Goal: Task Accomplishment & Management: Complete application form

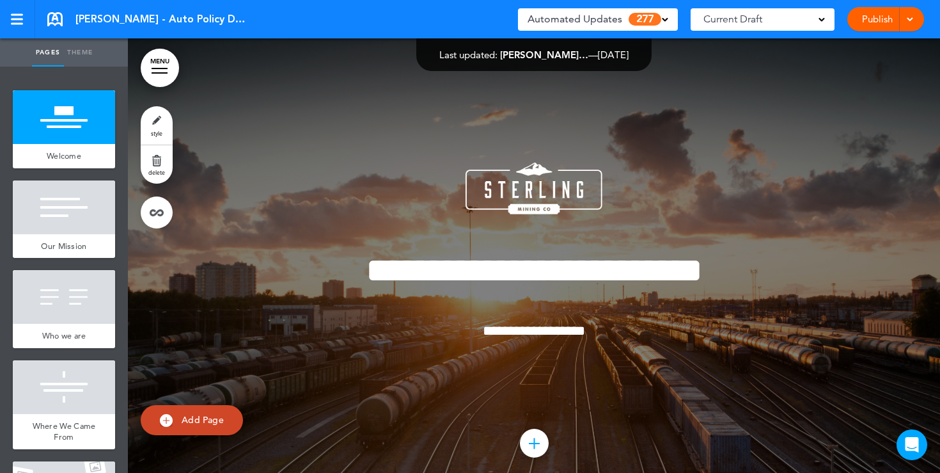
click at [165, 74] on link "MENU" at bounding box center [160, 68] width 38 height 38
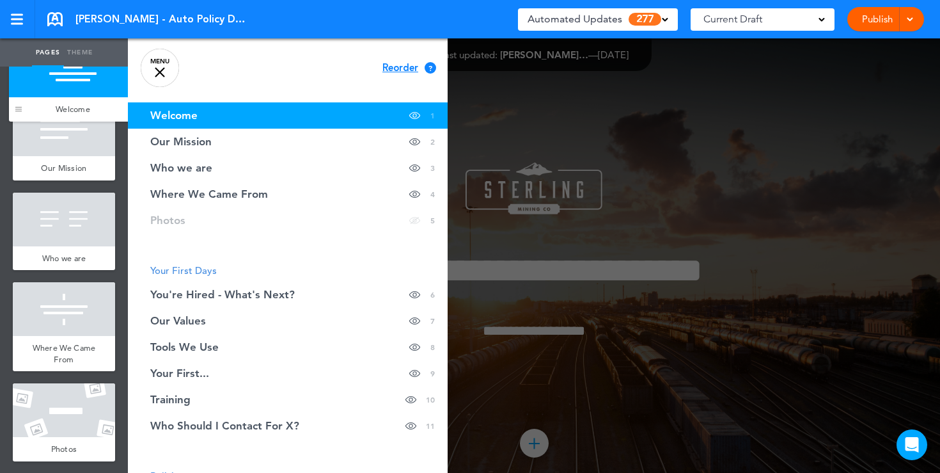
drag, startPoint x: 22, startPoint y: 152, endPoint x: 17, endPoint y: 111, distance: 40.6
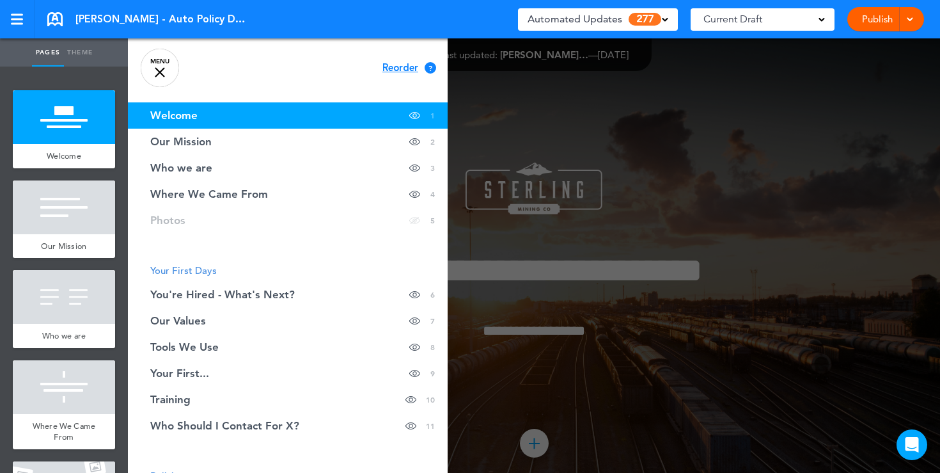
click at [164, 75] on div at bounding box center [160, 72] width 10 height 10
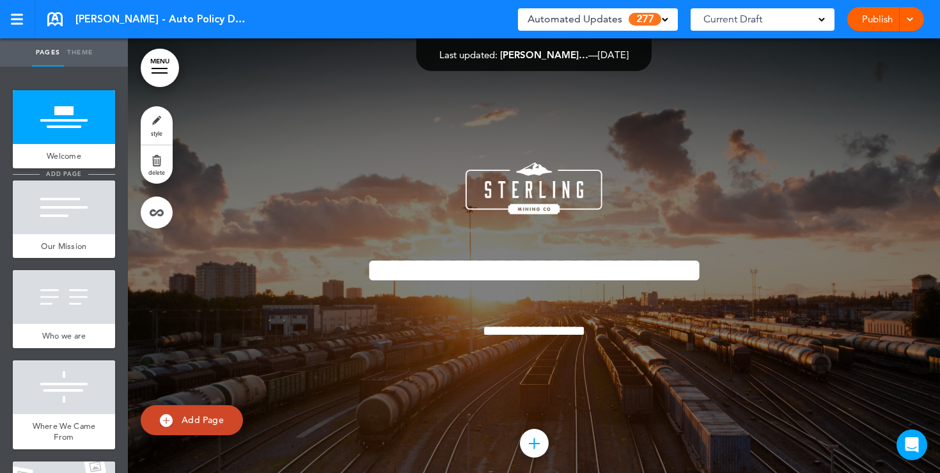
click at [69, 175] on span "add page" at bounding box center [64, 174] width 48 height 8
type input "********"
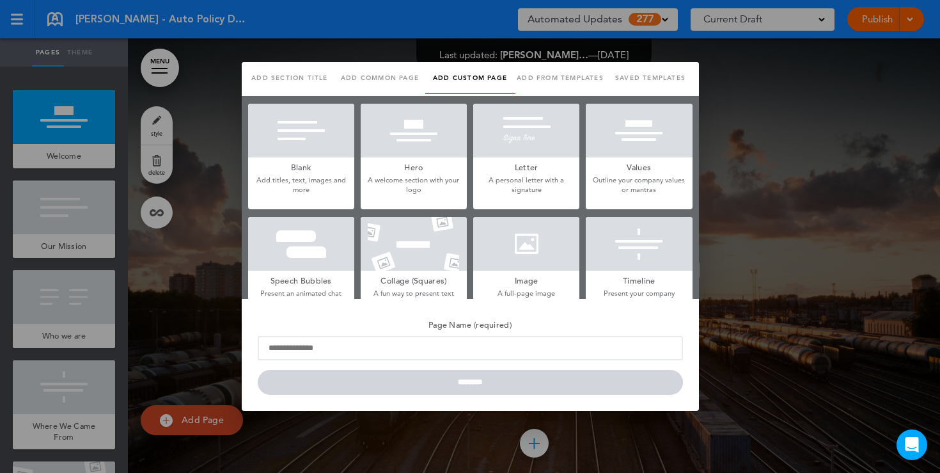
click at [329, 172] on h5 "Blank" at bounding box center [301, 166] width 106 height 18
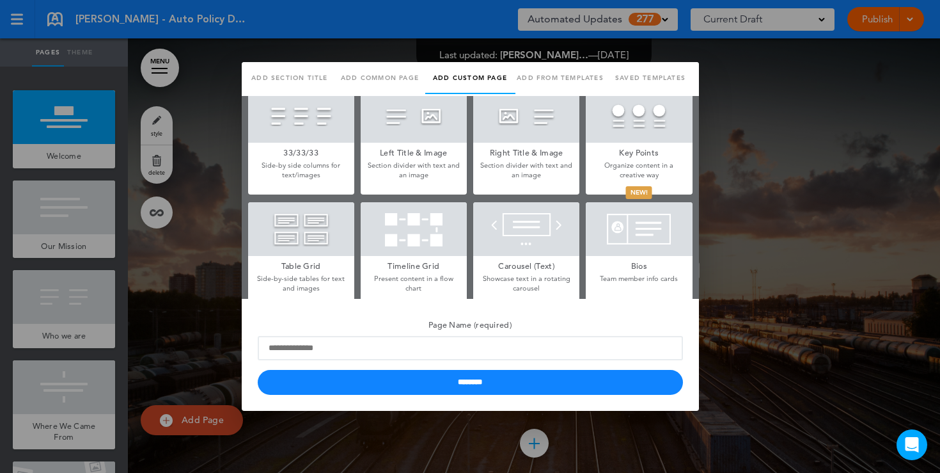
scroll to position [375, 0]
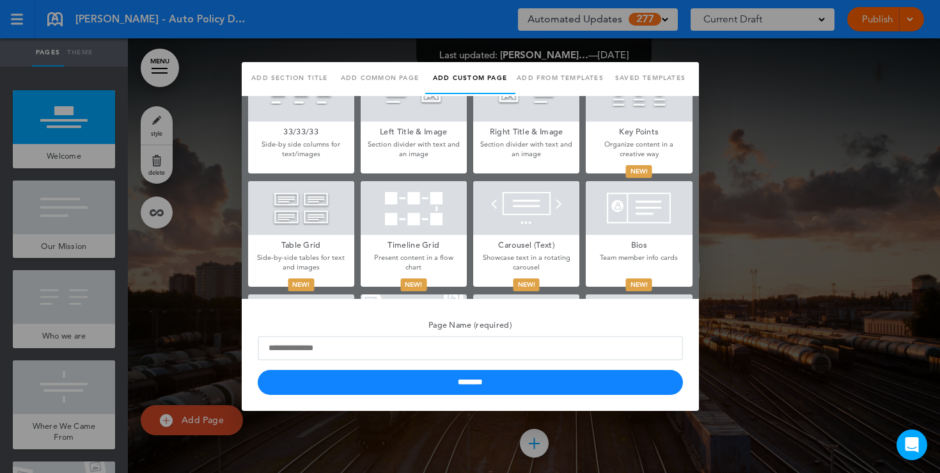
click at [753, 164] on div at bounding box center [470, 236] width 940 height 473
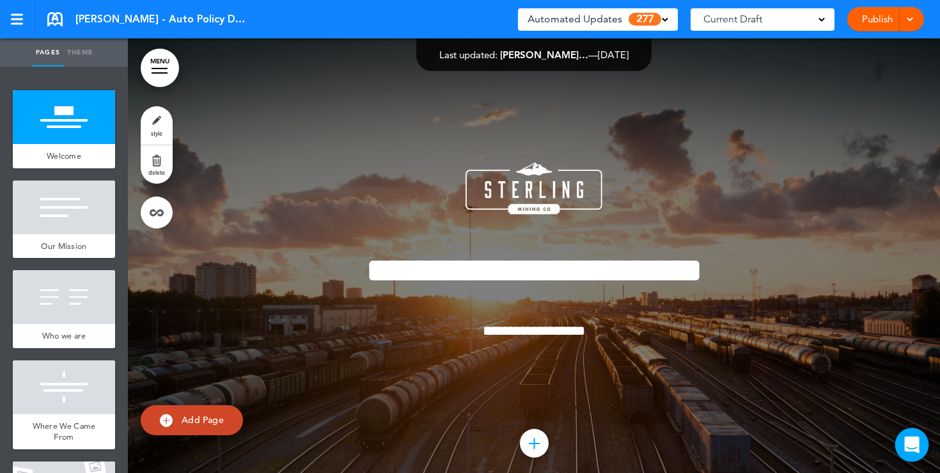
click at [917, 446] on icon "Open Intercom Messenger" at bounding box center [912, 444] width 15 height 17
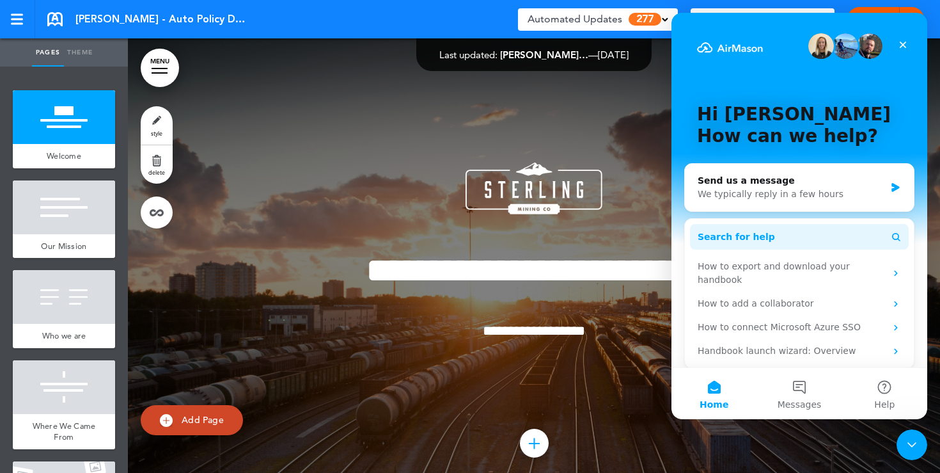
scroll to position [0, 0]
click at [906, 45] on icon "Close" at bounding box center [903, 45] width 10 height 10
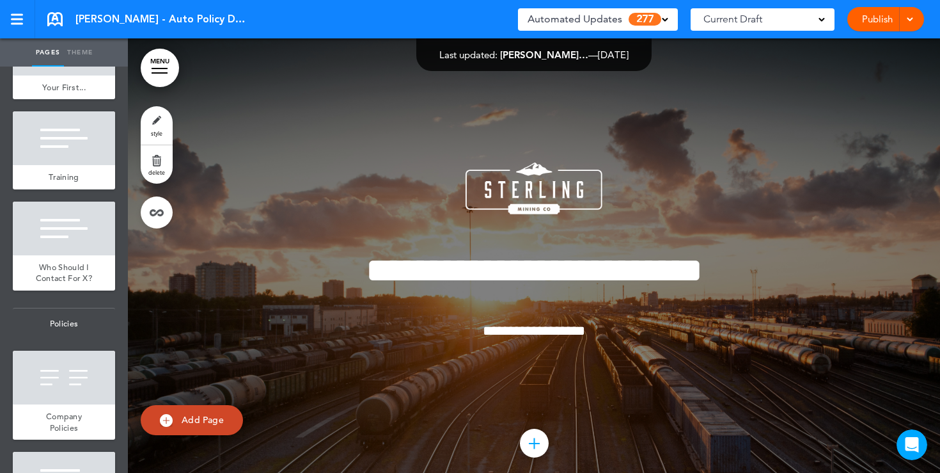
scroll to position [984, 0]
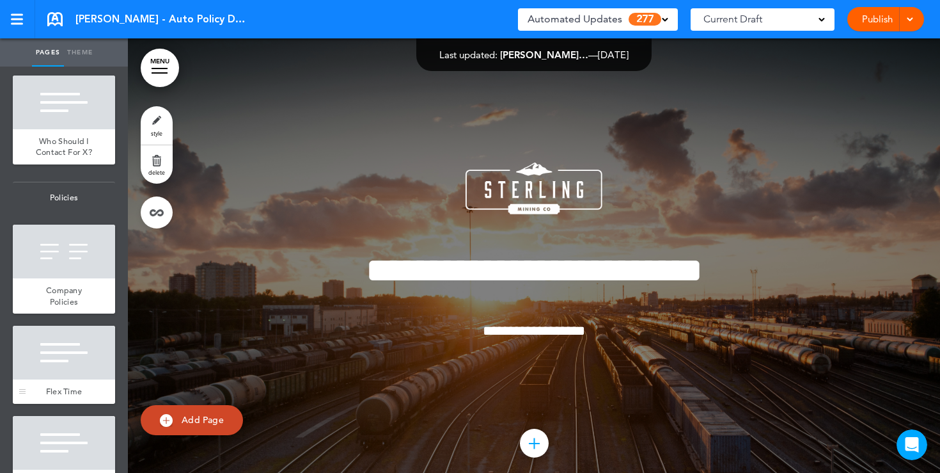
click at [87, 364] on div at bounding box center [64, 353] width 102 height 54
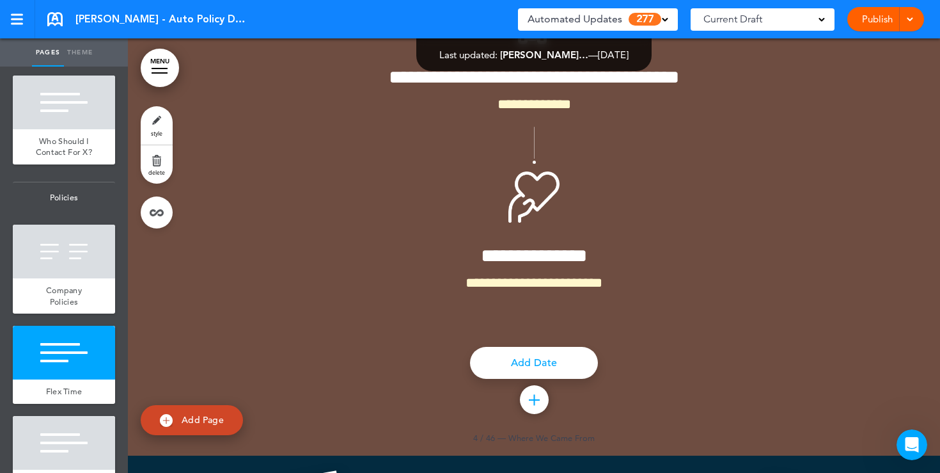
scroll to position [9009, 0]
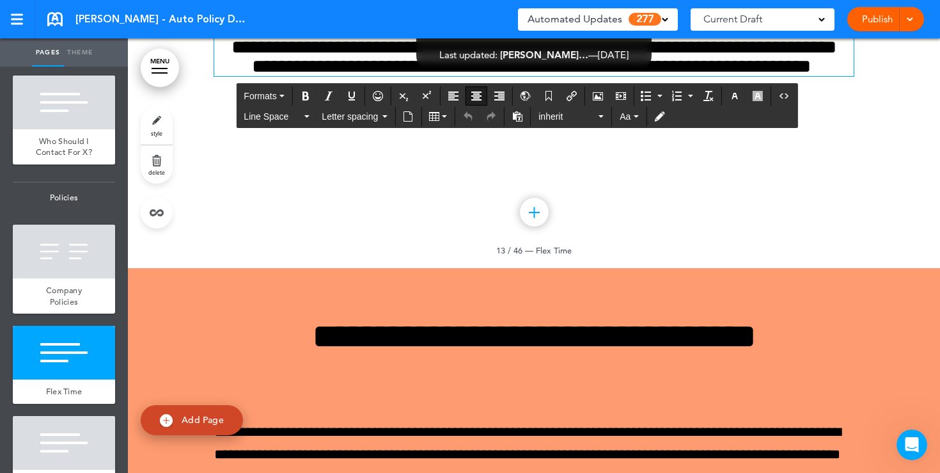
click at [578, 76] on h6 "**********" at bounding box center [534, 57] width 640 height 38
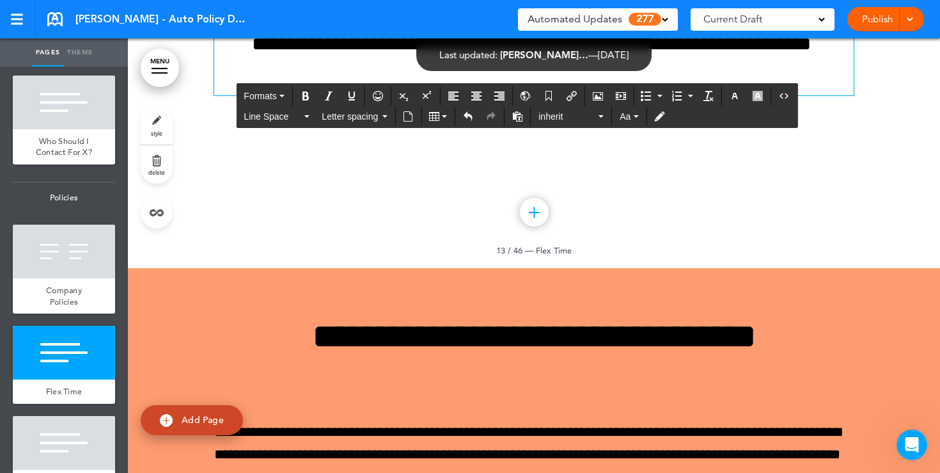
scroll to position [8986, 0]
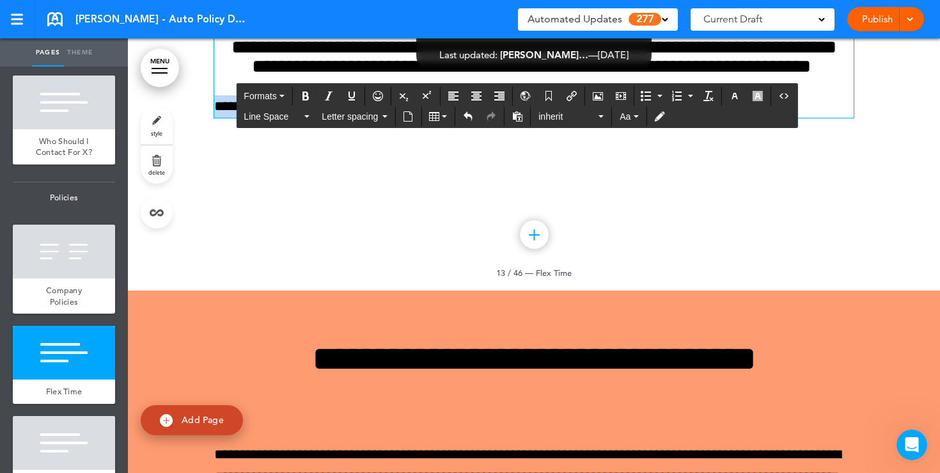
drag, startPoint x: 342, startPoint y: 347, endPoint x: 219, endPoint y: 345, distance: 123.5
click at [219, 113] on span "**********" at bounding box center [259, 106] width 91 height 14
click at [477, 99] on icon "Align center" at bounding box center [476, 96] width 10 height 10
drag, startPoint x: 605, startPoint y: 349, endPoint x: 456, endPoint y: 213, distance: 201.9
click at [456, 118] on div "**********" at bounding box center [534, 44] width 640 height 147
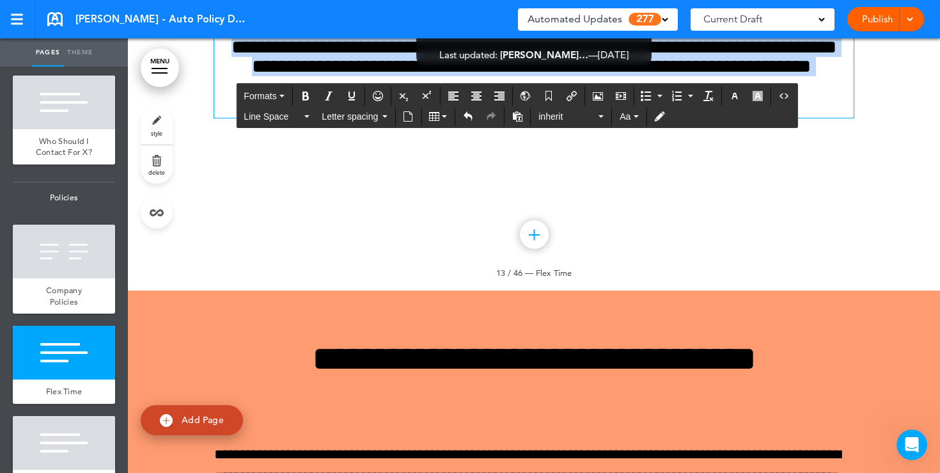
drag, startPoint x: 456, startPoint y: 213, endPoint x: 601, endPoint y: 351, distance: 200.4
click at [601, 118] on div "**********" at bounding box center [534, 44] width 640 height 147
copy div "**********"
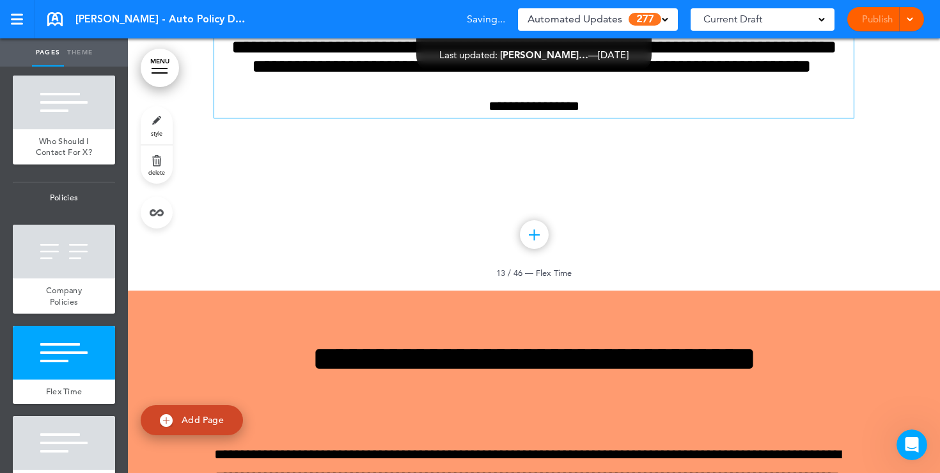
click at [156, 134] on span "style" at bounding box center [157, 133] width 12 height 8
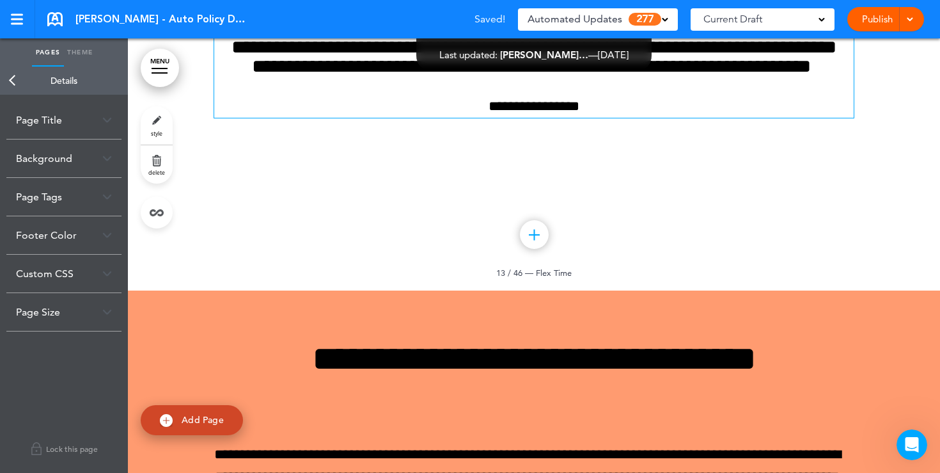
click at [106, 159] on img at bounding box center [107, 158] width 10 height 7
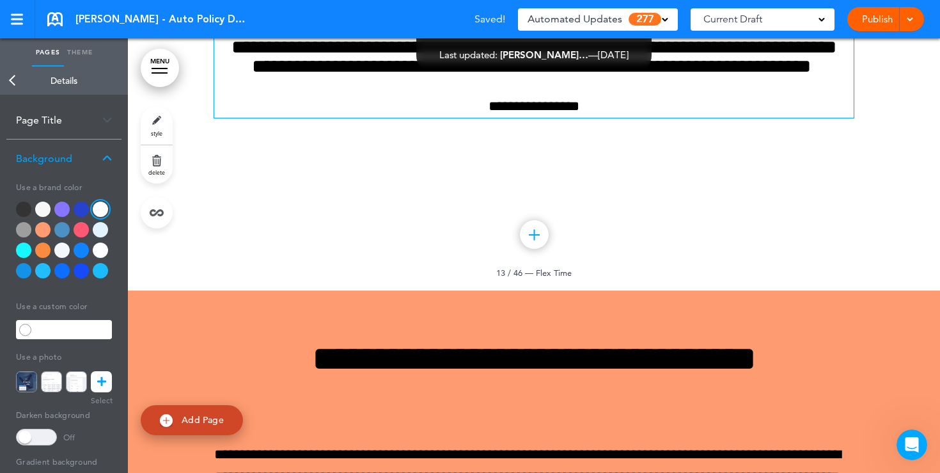
click at [41, 229] on div at bounding box center [42, 229] width 15 height 15
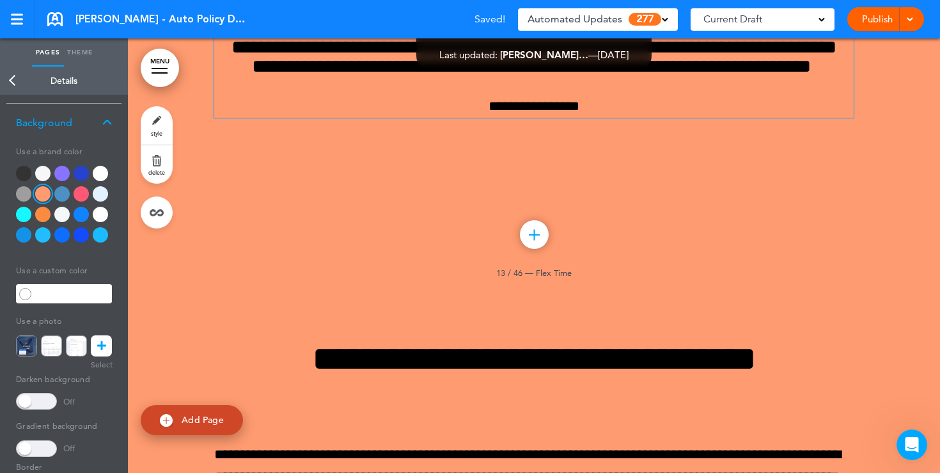
scroll to position [38, 0]
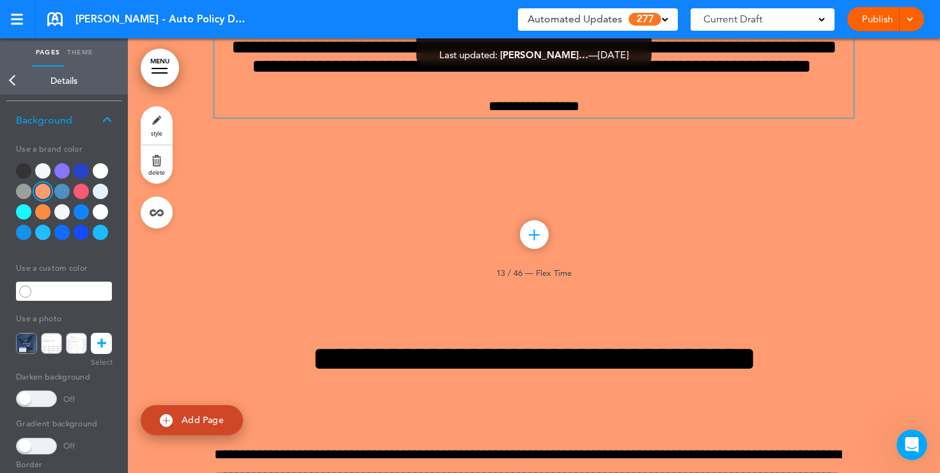
click at [110, 341] on link at bounding box center [101, 343] width 21 height 21
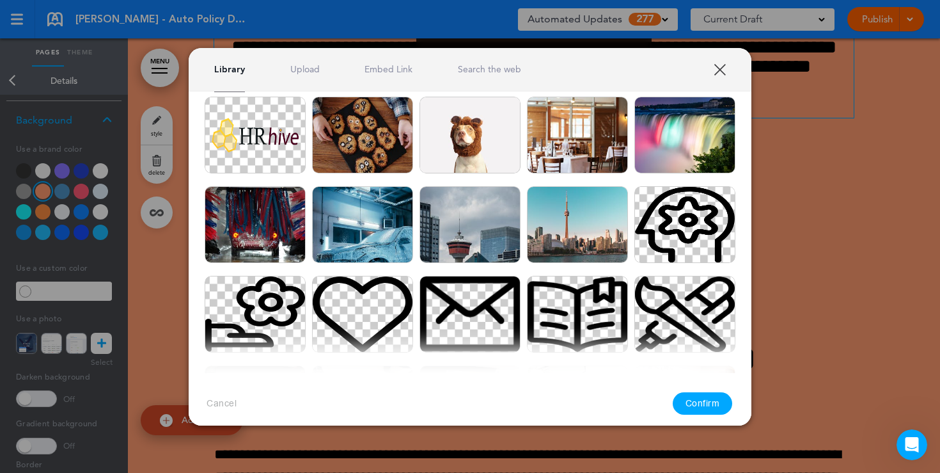
scroll to position [249, 0]
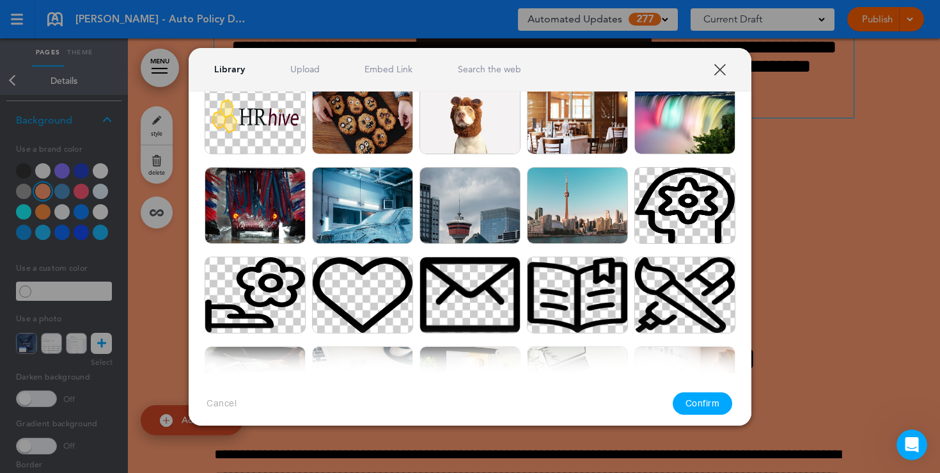
click at [654, 106] on img at bounding box center [685, 115] width 101 height 77
click at [708, 400] on button "Confirm" at bounding box center [703, 403] width 60 height 22
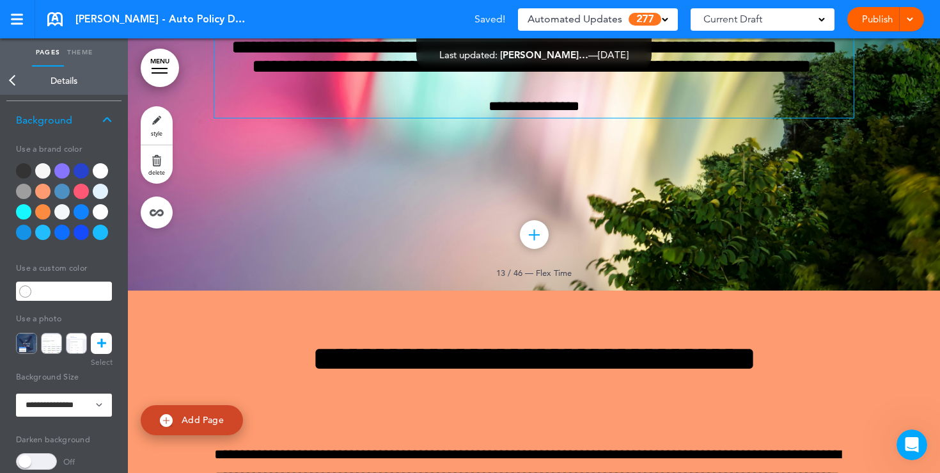
scroll to position [81, 0]
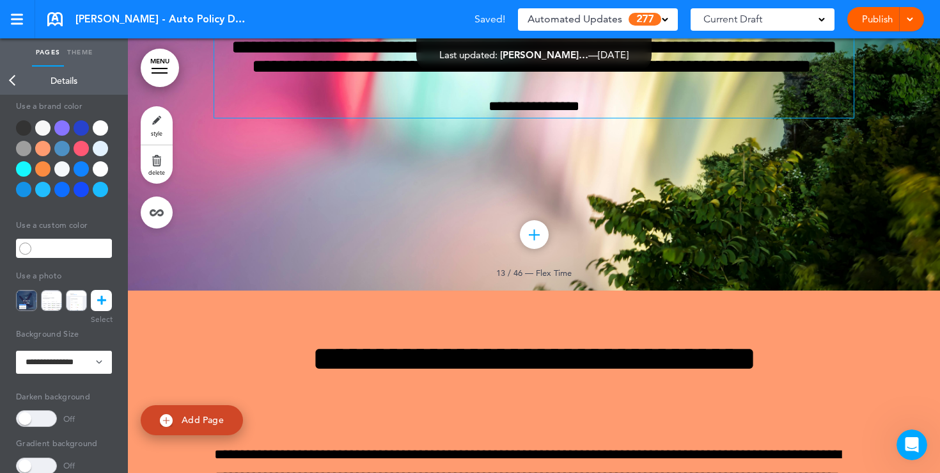
click at [40, 415] on span at bounding box center [36, 418] width 41 height 17
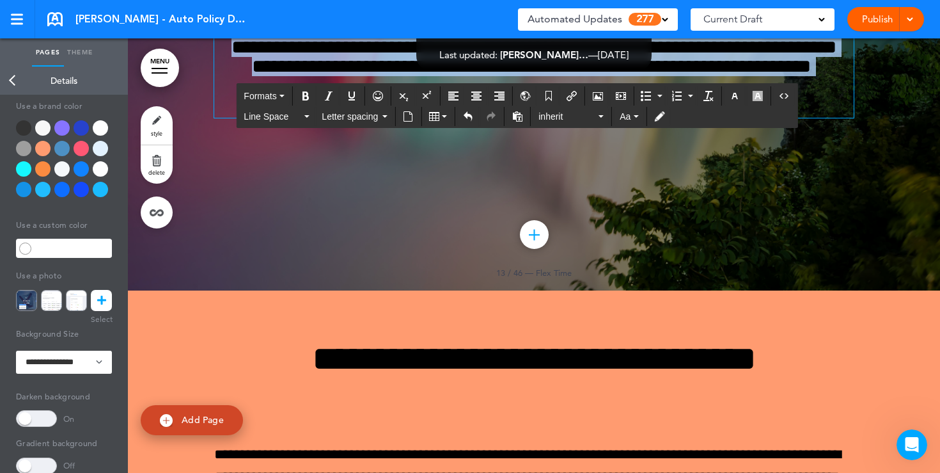
drag, startPoint x: 610, startPoint y: 347, endPoint x: 453, endPoint y: 216, distance: 204.4
click at [453, 118] on div "**********" at bounding box center [534, 44] width 640 height 147
click at [732, 99] on icon "button" at bounding box center [735, 96] width 10 height 10
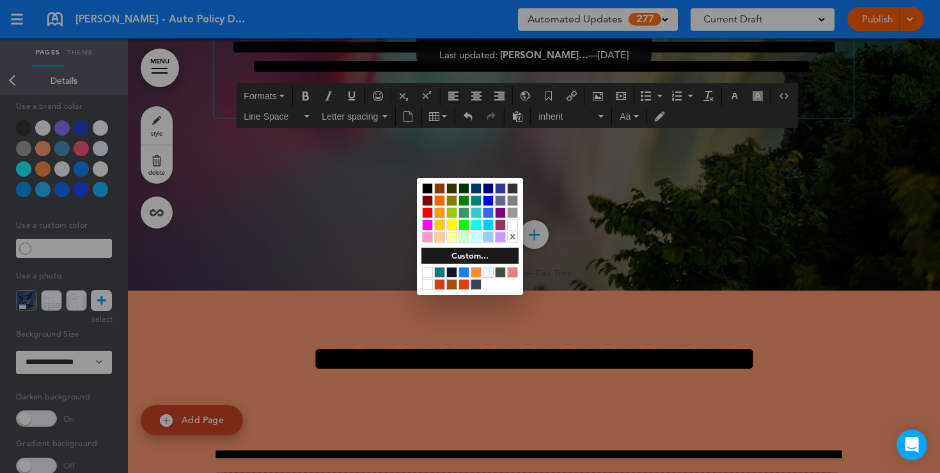
click at [514, 226] on div at bounding box center [512, 224] width 11 height 11
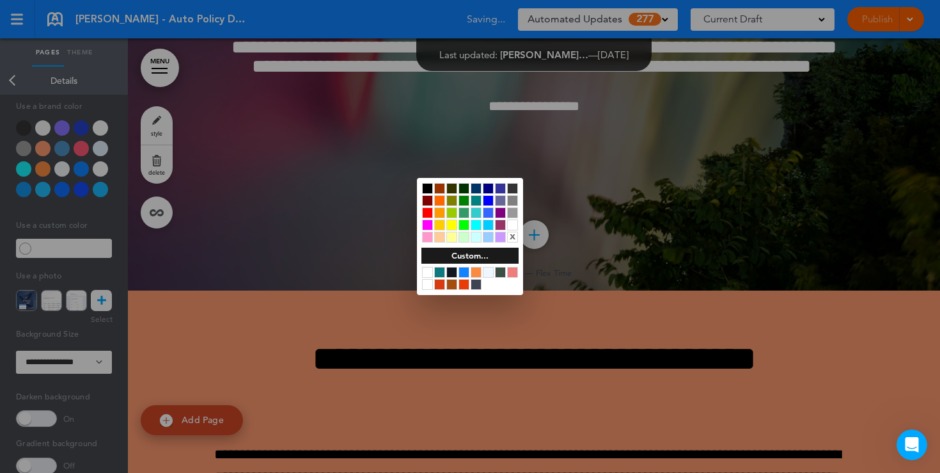
click at [791, 167] on div at bounding box center [470, 236] width 940 height 473
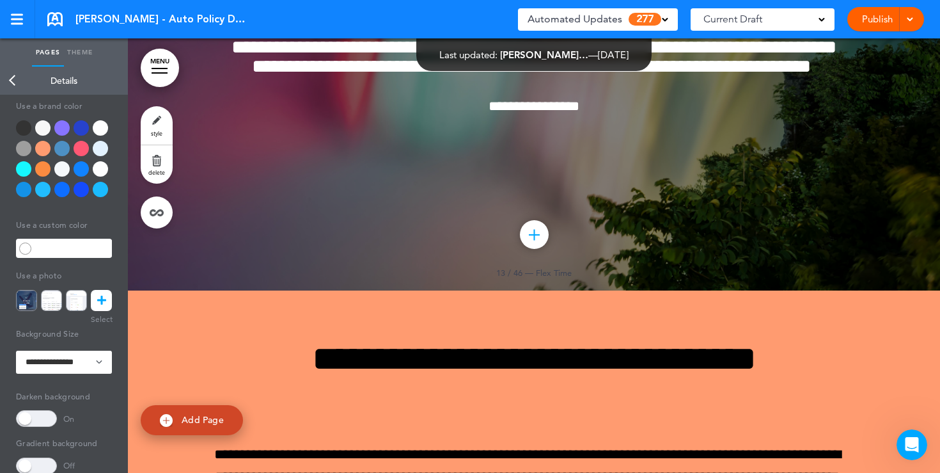
click at [867, 20] on link "Publish" at bounding box center [877, 19] width 40 height 24
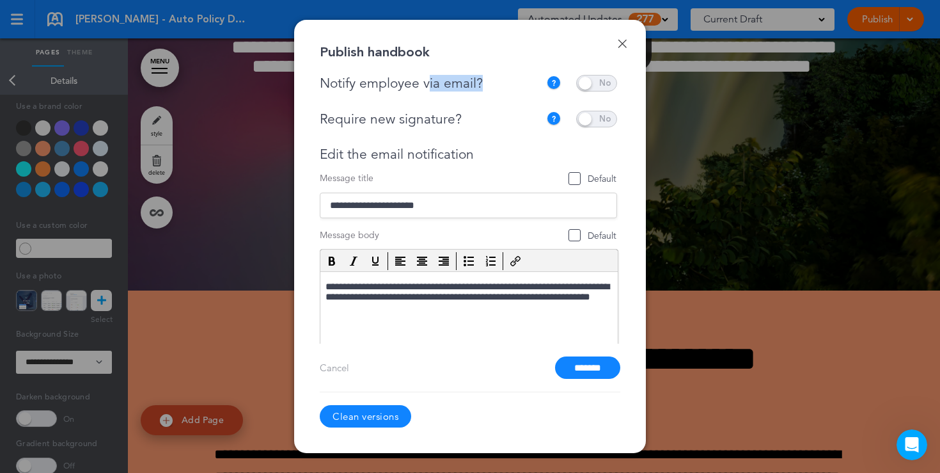
drag, startPoint x: 487, startPoint y: 78, endPoint x: 430, endPoint y: 77, distance: 57.6
click at [430, 77] on div "Notify employee via email?" at bounding box center [433, 83] width 226 height 16
click at [585, 84] on span at bounding box center [596, 83] width 41 height 17
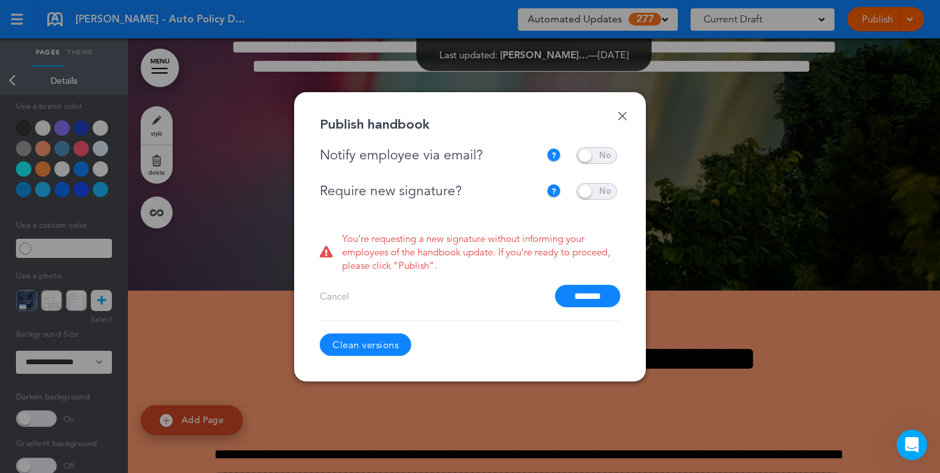
click at [596, 157] on span at bounding box center [596, 155] width 41 height 17
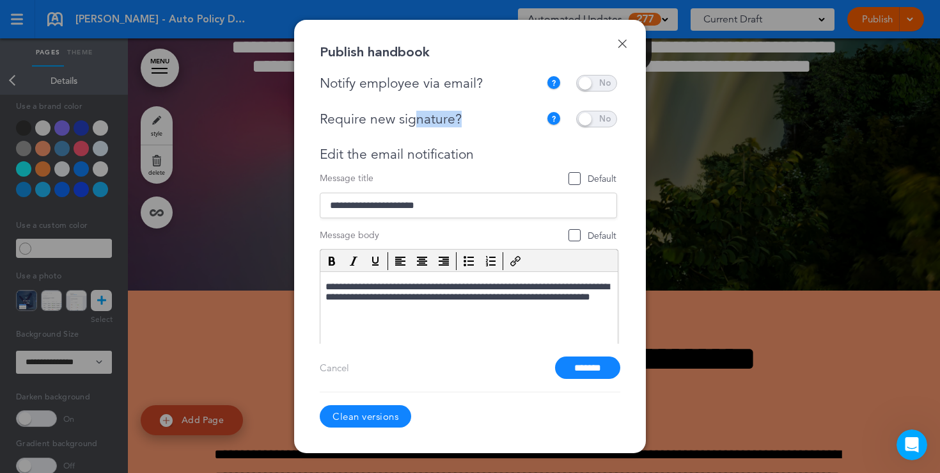
drag, startPoint x: 464, startPoint y: 122, endPoint x: 413, endPoint y: 115, distance: 51.7
click at [413, 115] on div "Require new signature?" at bounding box center [430, 119] width 220 height 16
click at [599, 115] on span at bounding box center [596, 119] width 41 height 17
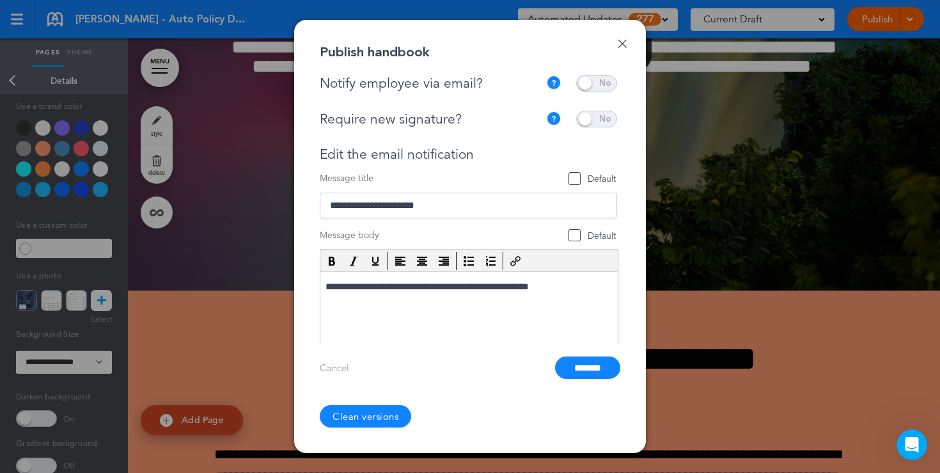
click at [592, 118] on span at bounding box center [596, 119] width 41 height 17
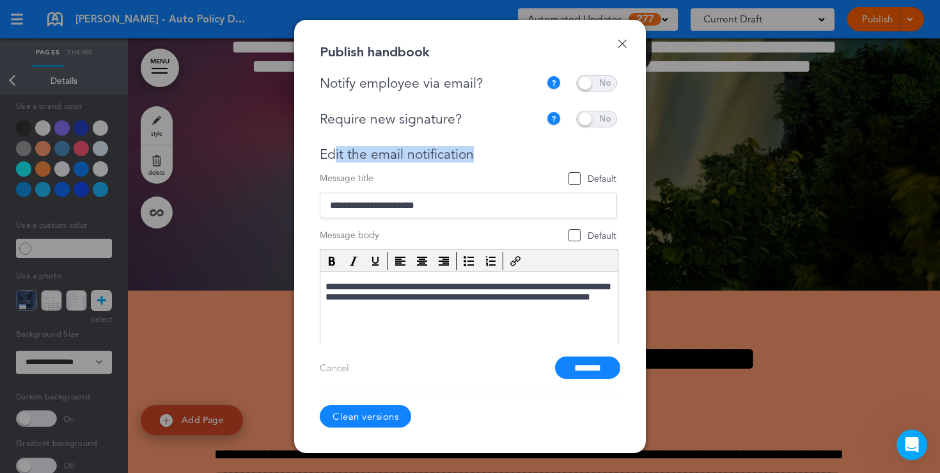
drag, startPoint x: 478, startPoint y: 155, endPoint x: 331, endPoint y: 148, distance: 147.3
click at [333, 149] on div "Edit the email notification" at bounding box center [468, 154] width 297 height 16
click at [491, 152] on div "Edit the email notification" at bounding box center [468, 154] width 297 height 16
click at [566, 365] on input "*******" at bounding box center [587, 367] width 65 height 22
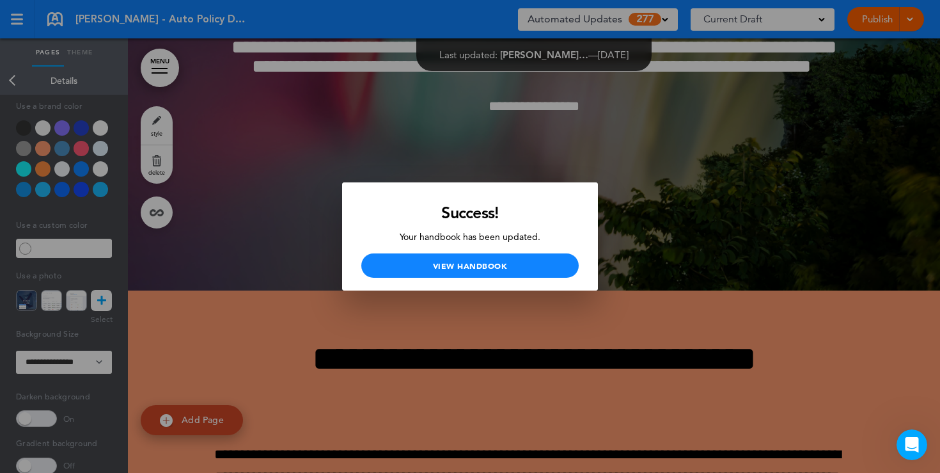
click at [531, 84] on div at bounding box center [470, 236] width 940 height 473
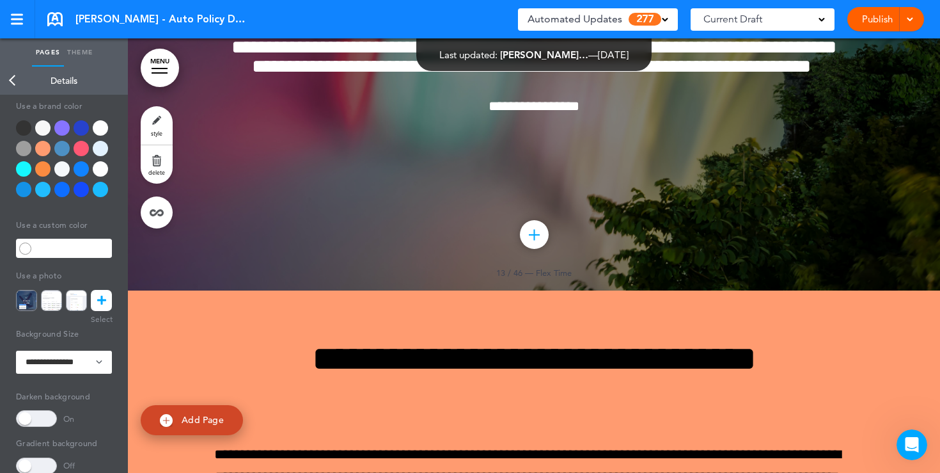
click at [670, 17] on div "Automated Updates 277" at bounding box center [598, 19] width 160 height 22
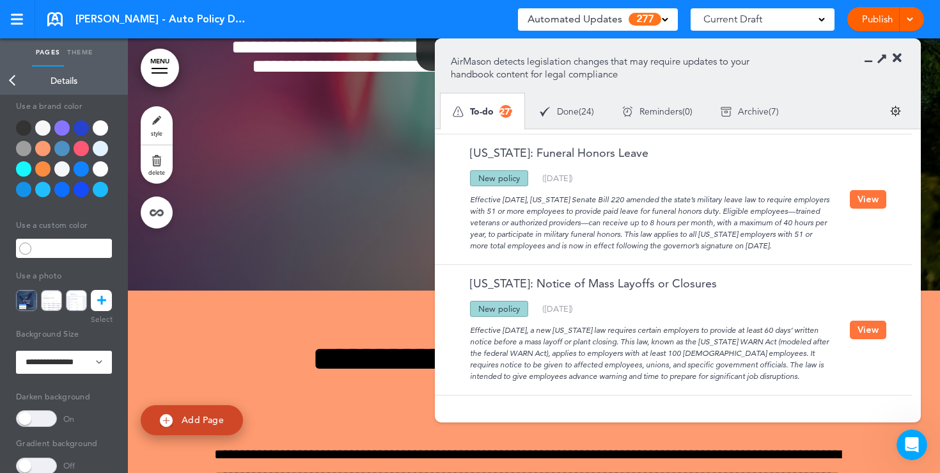
scroll to position [491, 0]
click at [898, 61] on icon at bounding box center [897, 58] width 9 height 13
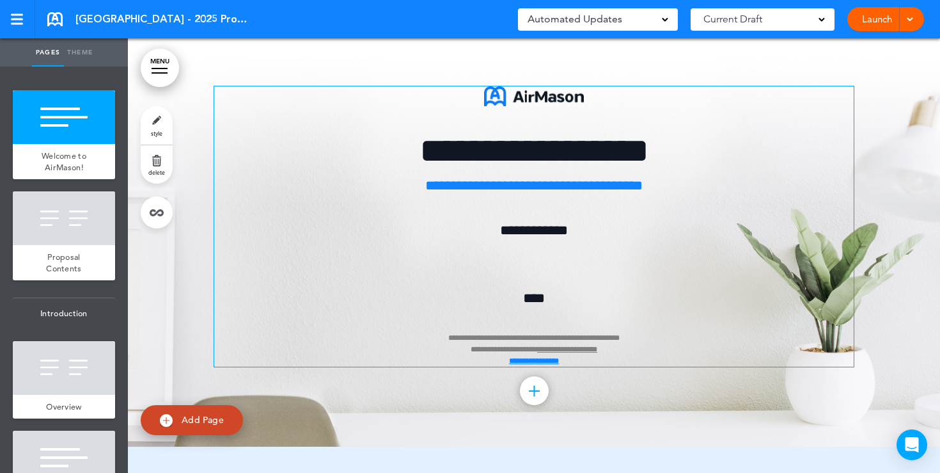
click at [532, 264] on div "**********" at bounding box center [534, 226] width 640 height 280
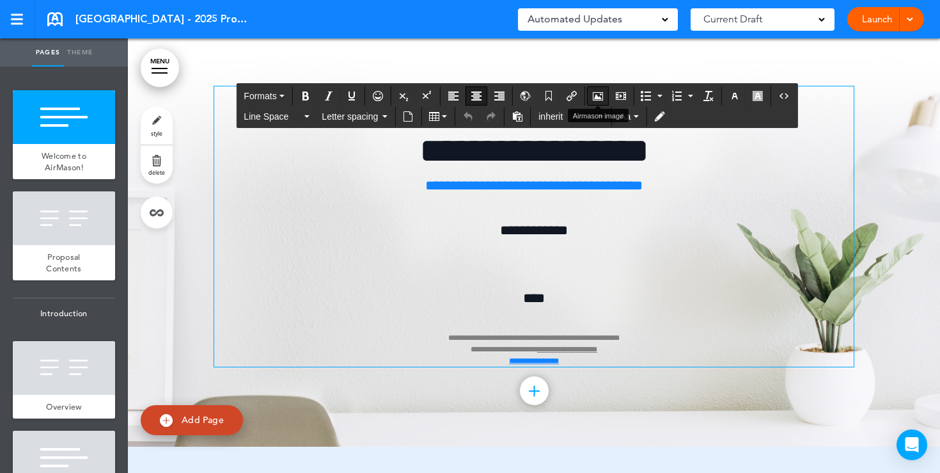
click at [602, 99] on icon "Airmason image" at bounding box center [598, 96] width 10 height 10
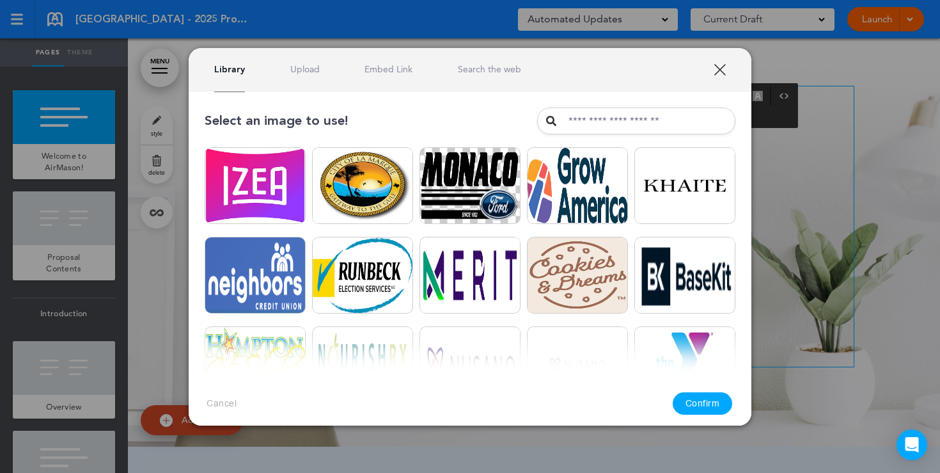
click at [306, 75] on link "Upload" at bounding box center [304, 69] width 29 height 12
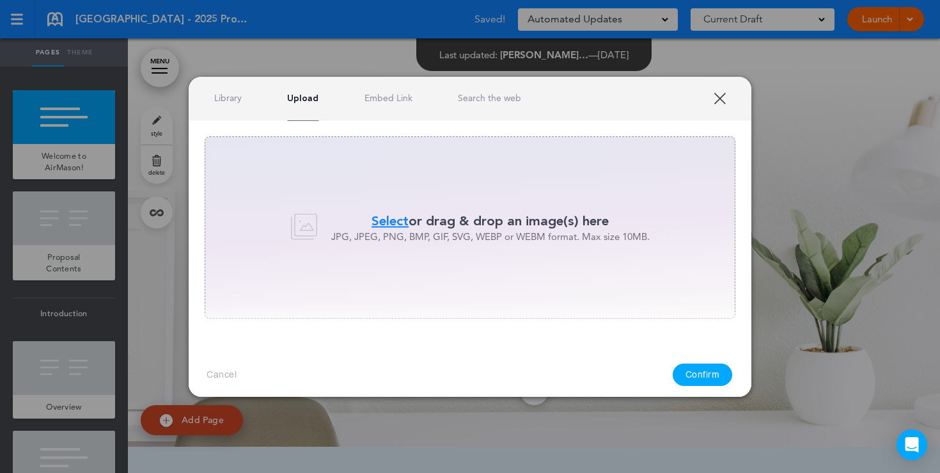
click at [387, 223] on span "Select" at bounding box center [390, 221] width 37 height 19
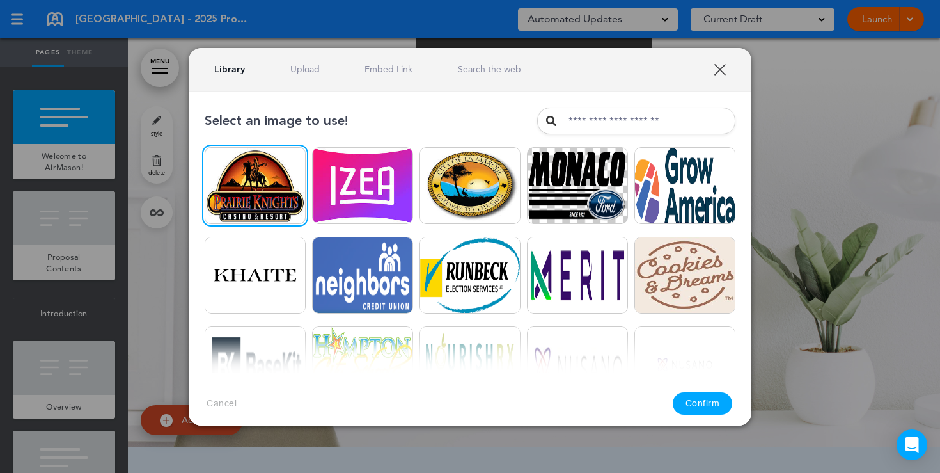
click at [697, 407] on button "Confirm" at bounding box center [703, 403] width 60 height 22
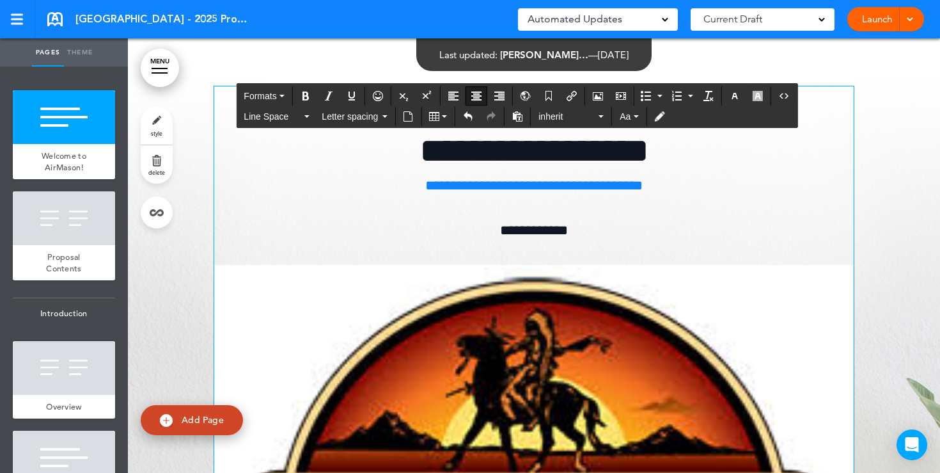
click at [333, 292] on img at bounding box center [534, 446] width 640 height 362
drag, startPoint x: 215, startPoint y: 265, endPoint x: 664, endPoint y: 436, distance: 480.4
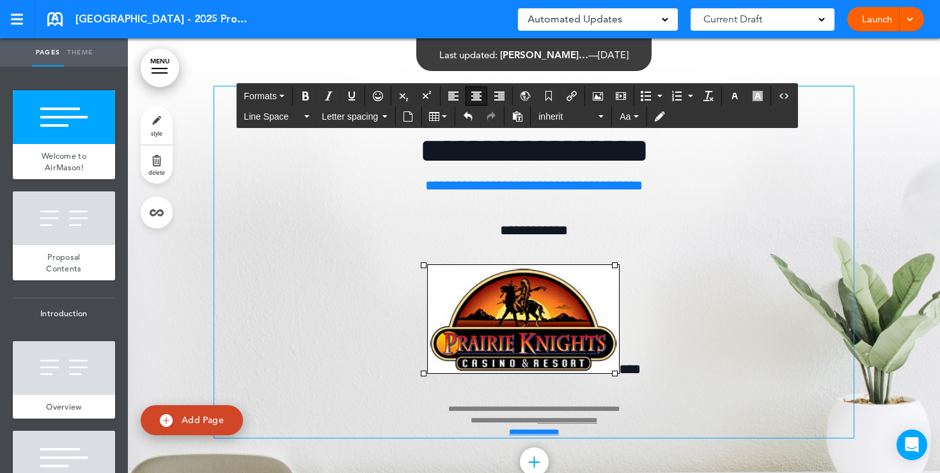
click at [663, 248] on div "**********" at bounding box center [534, 261] width 640 height 351
click at [571, 337] on img at bounding box center [523, 319] width 191 height 108
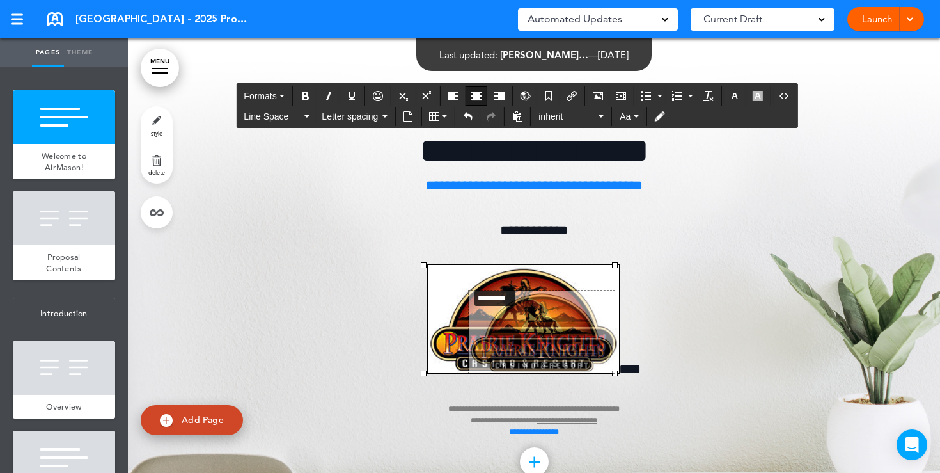
drag, startPoint x: 423, startPoint y: 264, endPoint x: 489, endPoint y: 296, distance: 73.2
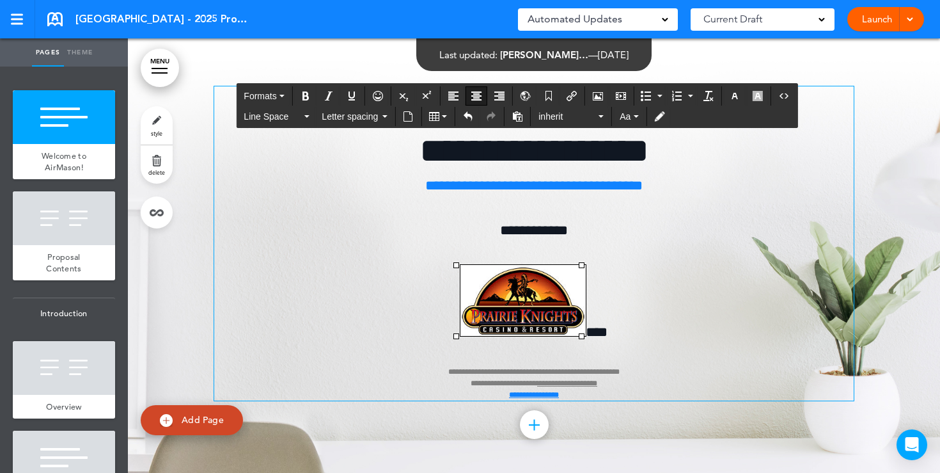
click at [624, 320] on p "**********" at bounding box center [534, 333] width 640 height 136
click at [541, 314] on img at bounding box center [523, 300] width 125 height 71
drag, startPoint x: 455, startPoint y: 264, endPoint x: 438, endPoint y: 260, distance: 17.2
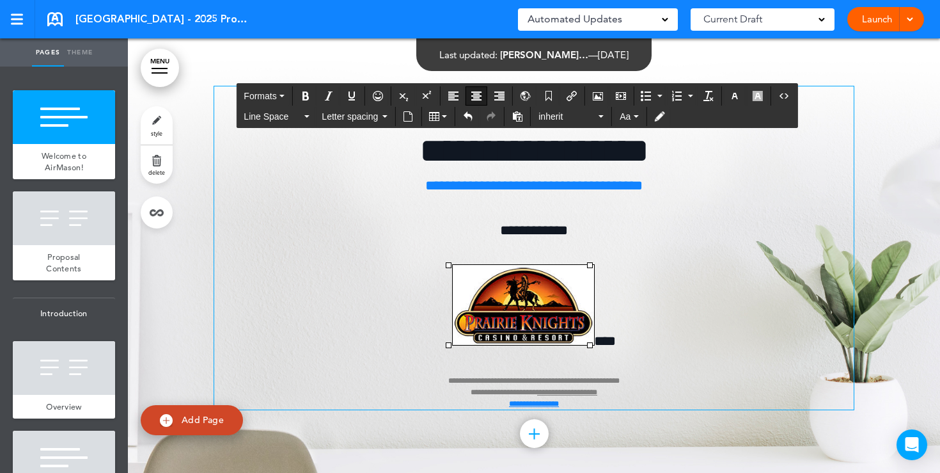
click at [594, 339] on span "****" at bounding box center [605, 341] width 22 height 14
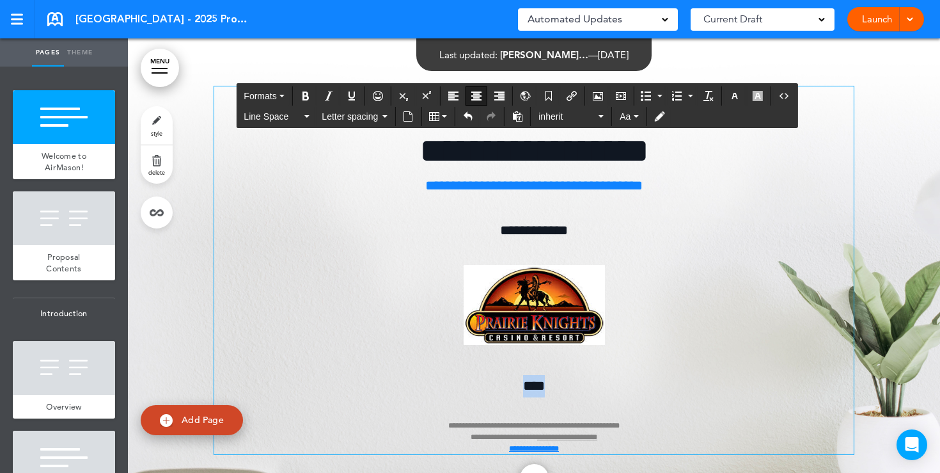
drag, startPoint x: 553, startPoint y: 383, endPoint x: 516, endPoint y: 379, distance: 38.0
click at [516, 379] on p "**********" at bounding box center [534, 414] width 640 height 79
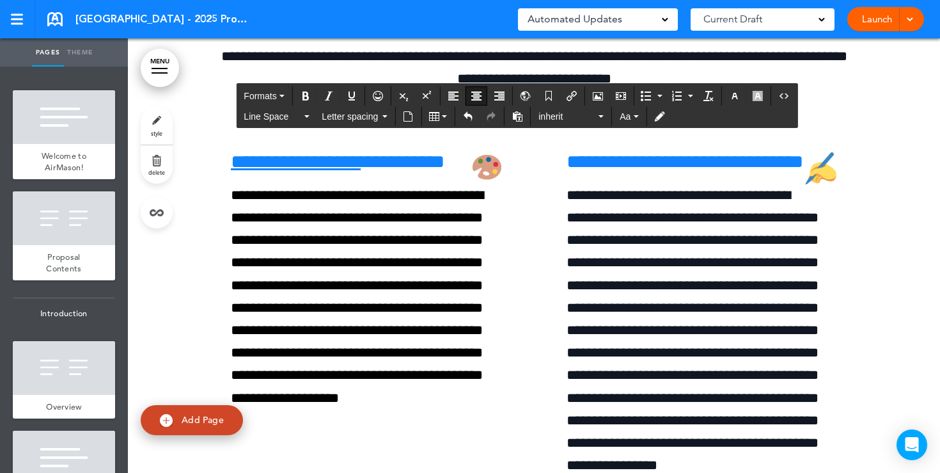
scroll to position [4323, 0]
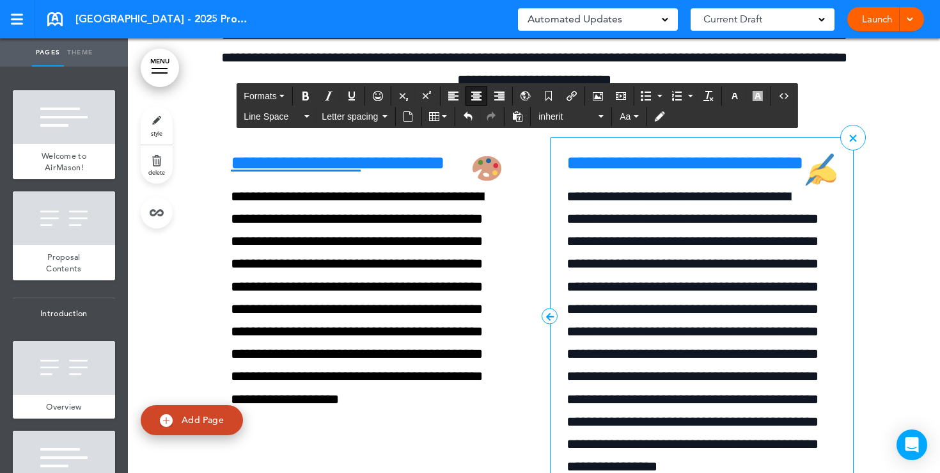
click at [838, 198] on div "**********" at bounding box center [702, 316] width 304 height 358
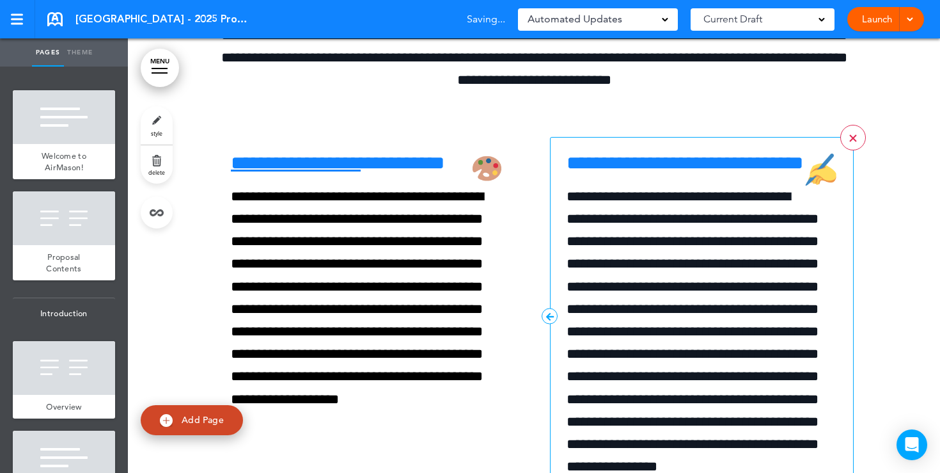
click at [849, 150] on link at bounding box center [854, 138] width 26 height 26
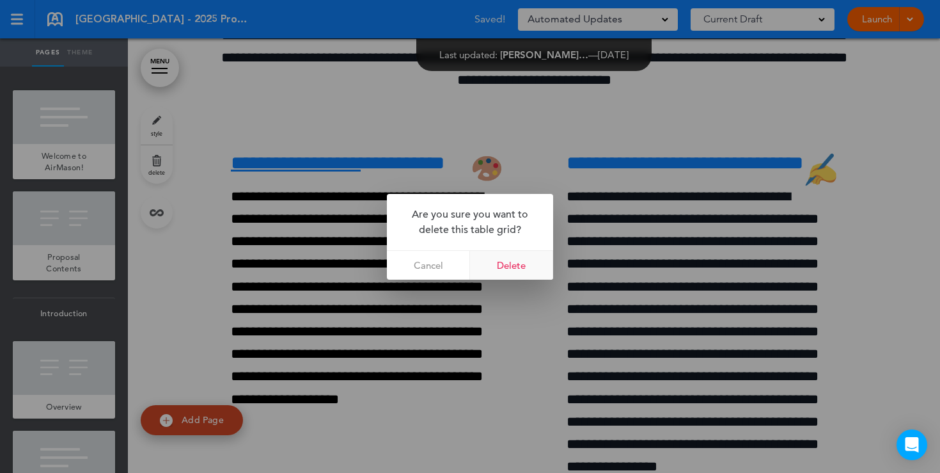
click at [529, 259] on link "Delete" at bounding box center [511, 265] width 83 height 29
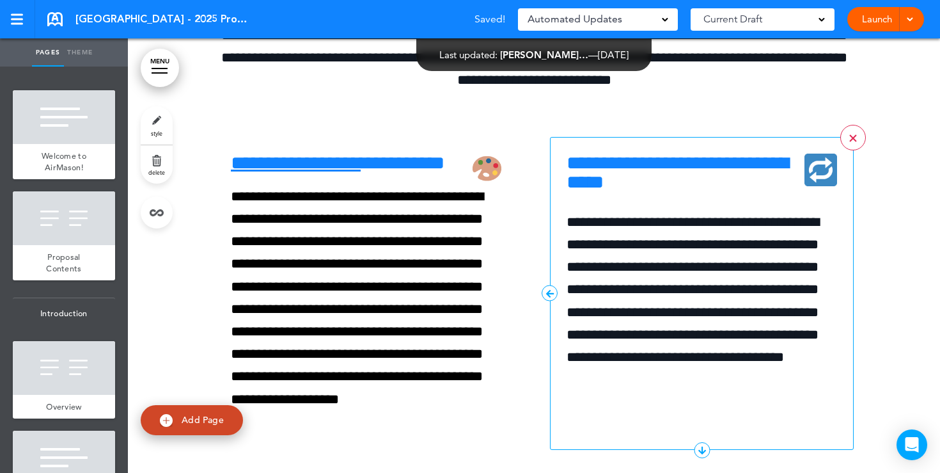
click at [855, 150] on link at bounding box center [854, 138] width 26 height 26
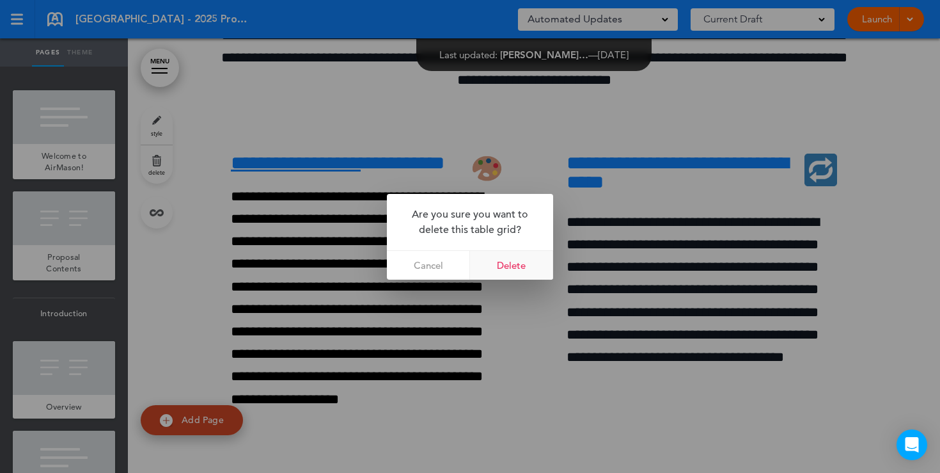
click at [545, 264] on link "Delete" at bounding box center [511, 265] width 83 height 29
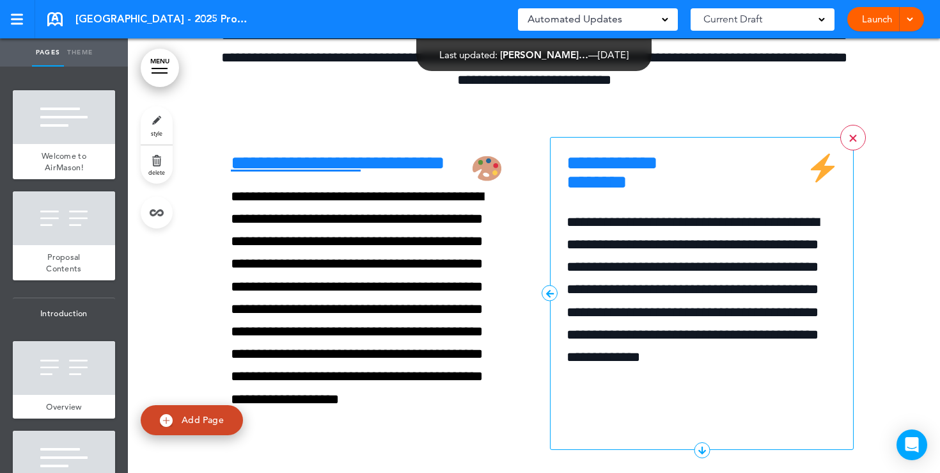
click at [855, 141] on div at bounding box center [852, 137] width 7 height 7
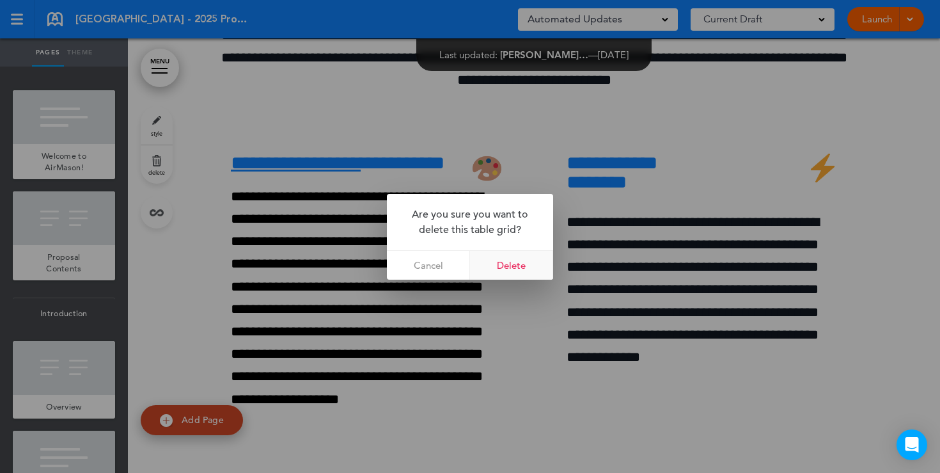
click at [525, 270] on link "Delete" at bounding box center [511, 265] width 83 height 29
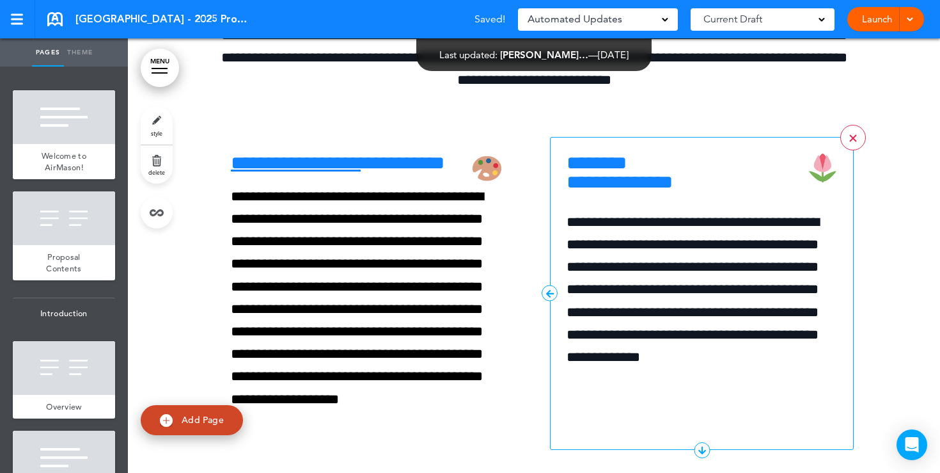
click at [851, 150] on link ">" at bounding box center [854, 138] width 26 height 26
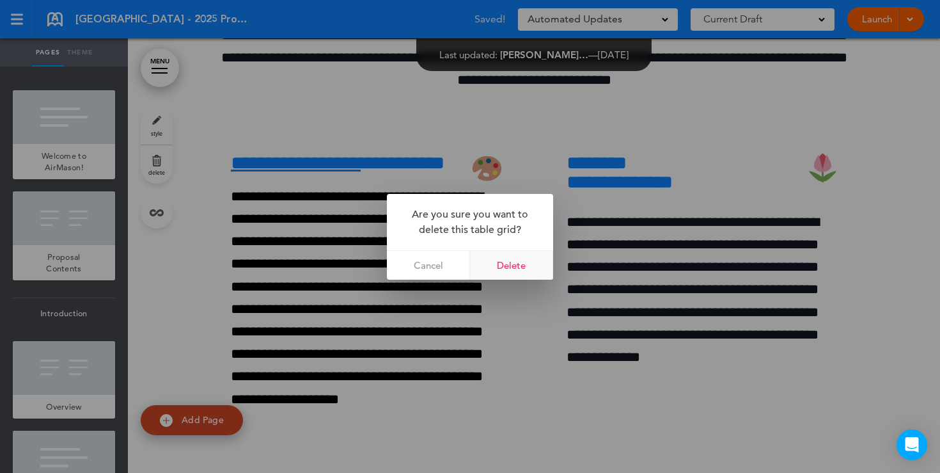
click at [515, 258] on link "Delete" at bounding box center [511, 265] width 83 height 29
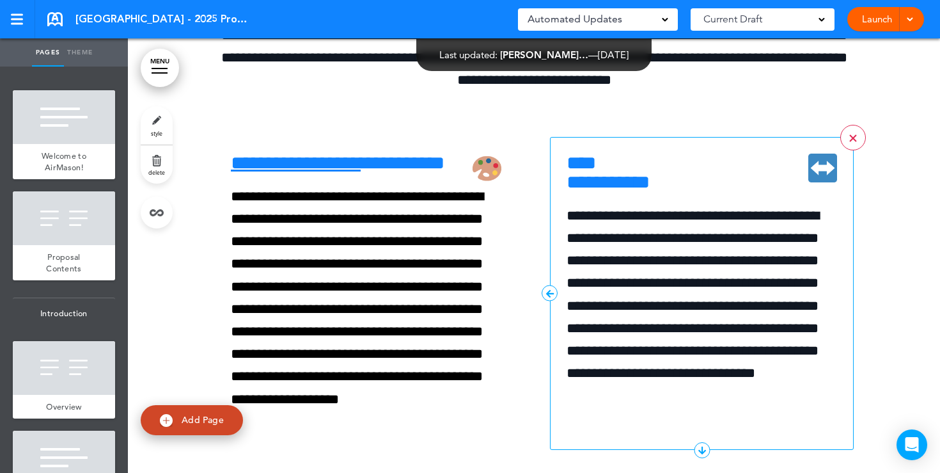
click at [850, 150] on link ">" at bounding box center [854, 138] width 26 height 26
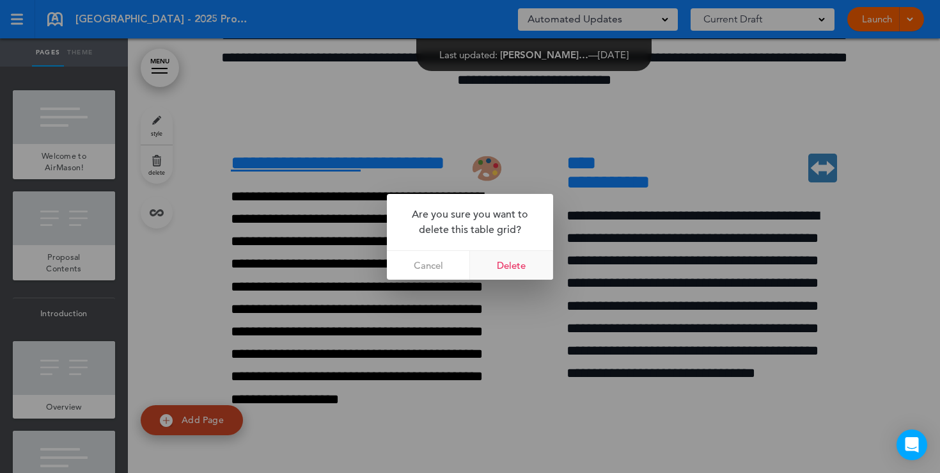
click at [528, 265] on link "Delete" at bounding box center [511, 265] width 83 height 29
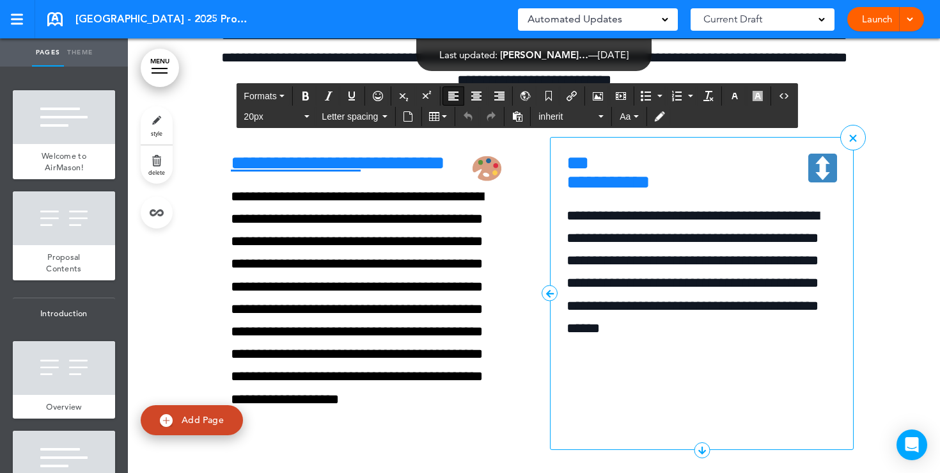
click at [695, 192] on h6 "**********" at bounding box center [702, 173] width 271 height 38
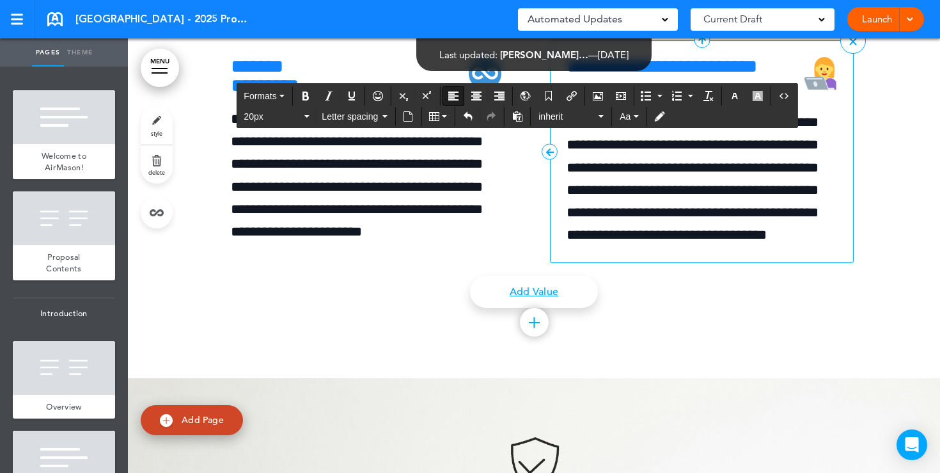
scroll to position [5497, 0]
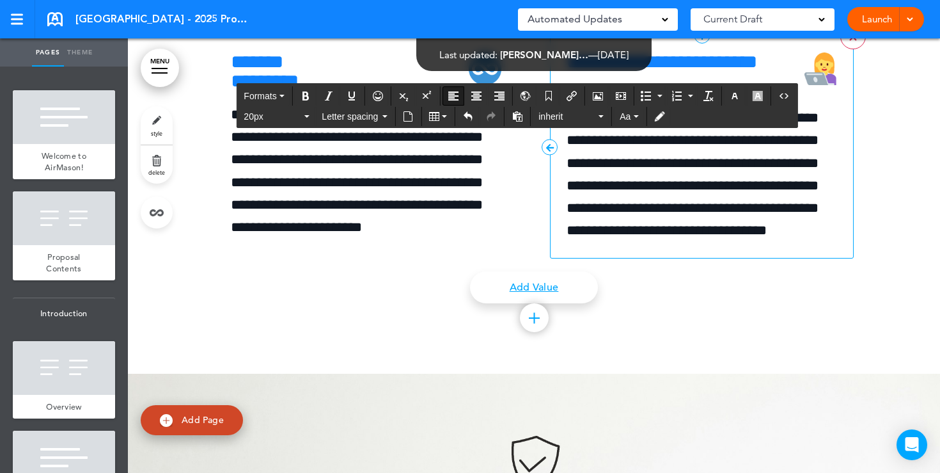
click at [849, 40] on div at bounding box center [852, 36] width 7 height 7
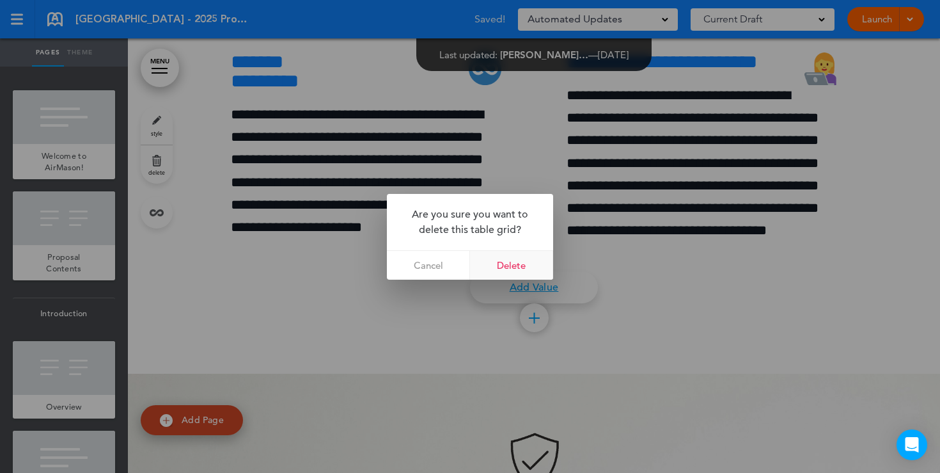
click at [514, 260] on link "Delete" at bounding box center [511, 265] width 83 height 29
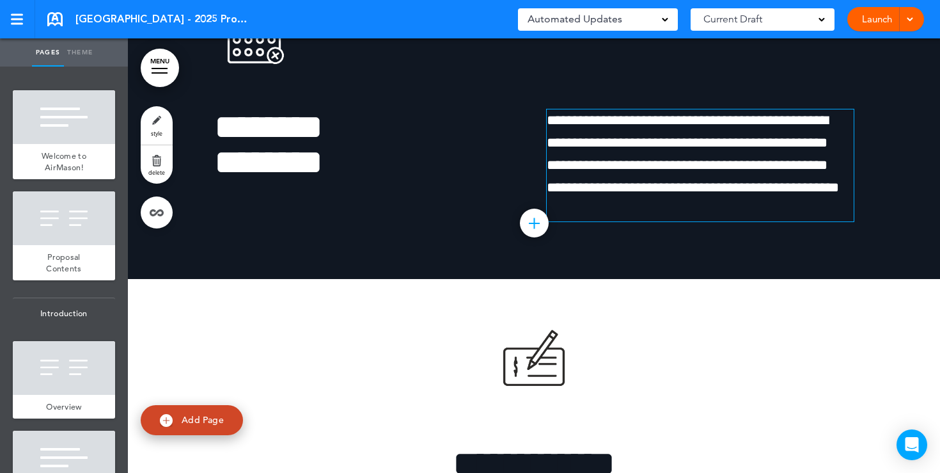
scroll to position [6755, 0]
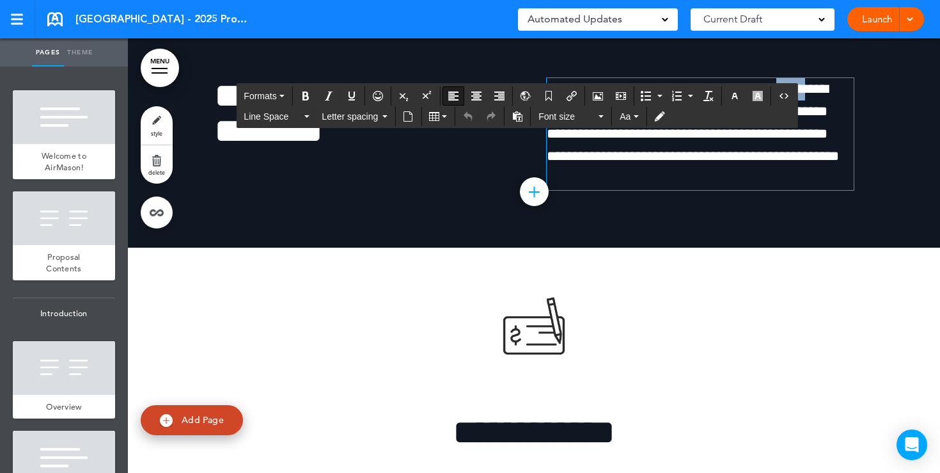
drag, startPoint x: 839, startPoint y: 255, endPoint x: 804, endPoint y: 252, distance: 34.6
click at [804, 168] on p "**********" at bounding box center [700, 123] width 307 height 90
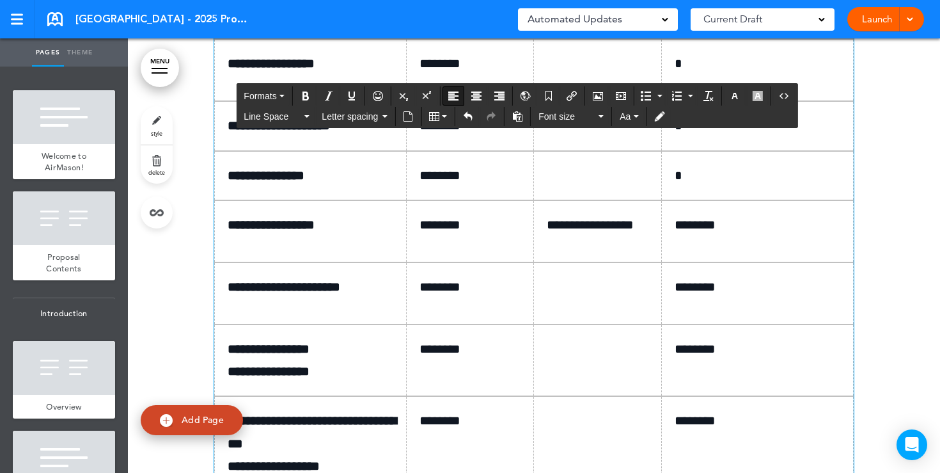
scroll to position [7317, 0]
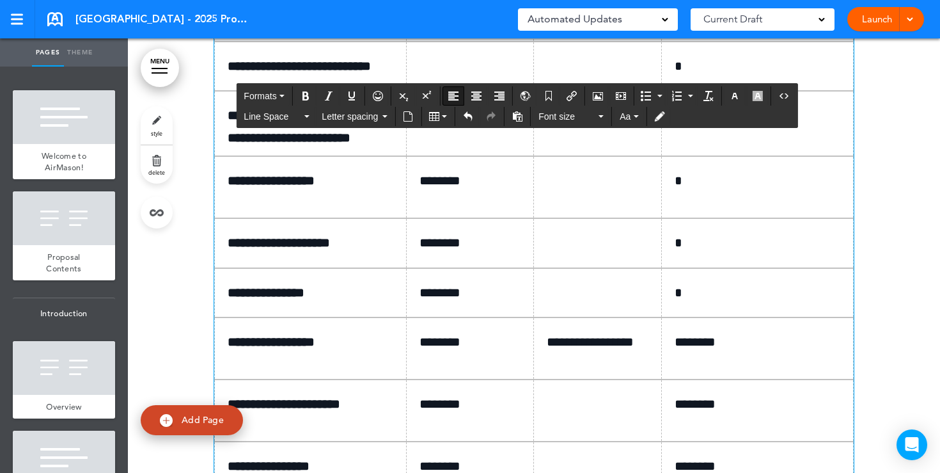
click at [434, 77] on p at bounding box center [475, 66] width 111 height 22
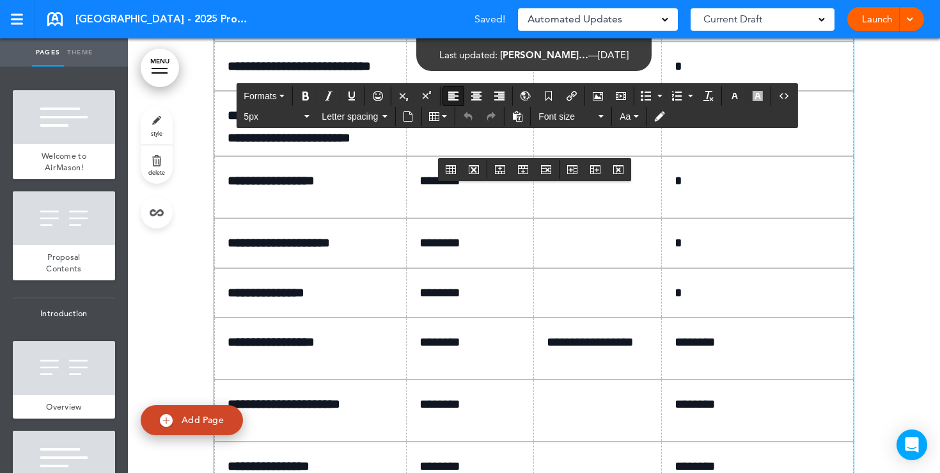
click at [575, 77] on p at bounding box center [602, 66] width 111 height 22
click at [459, 77] on p at bounding box center [475, 66] width 111 height 22
drag, startPoint x: 633, startPoint y: 251, endPoint x: 549, endPoint y: 253, distance: 83.8
click at [549, 77] on p "**********" at bounding box center [602, 66] width 111 height 22
click at [693, 77] on p "*" at bounding box center [762, 66] width 175 height 22
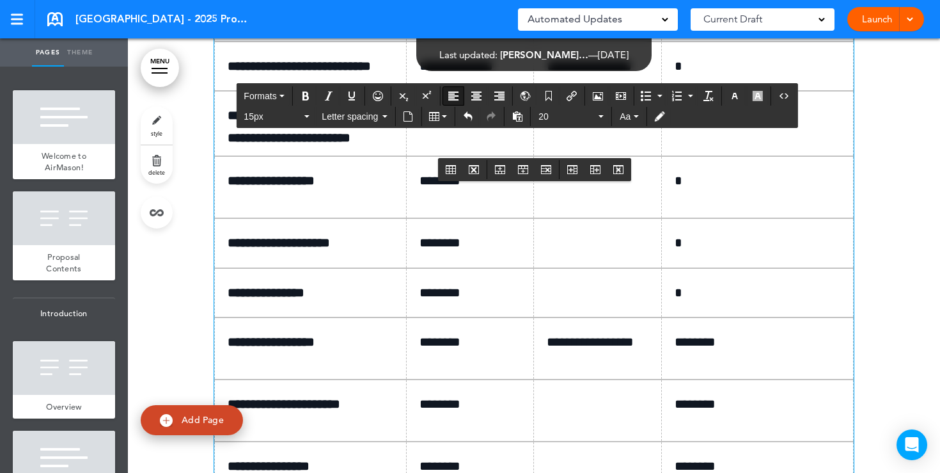
click at [734, 77] on p "*" at bounding box center [762, 66] width 175 height 22
click at [443, 127] on p at bounding box center [475, 115] width 111 height 22
click at [569, 127] on p at bounding box center [602, 115] width 111 height 22
click at [693, 156] on td "*" at bounding box center [758, 123] width 192 height 65
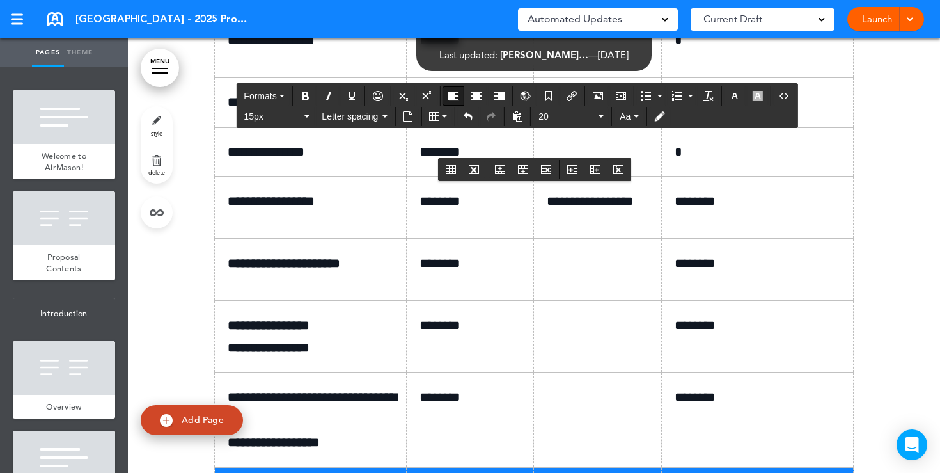
scroll to position [7489, 0]
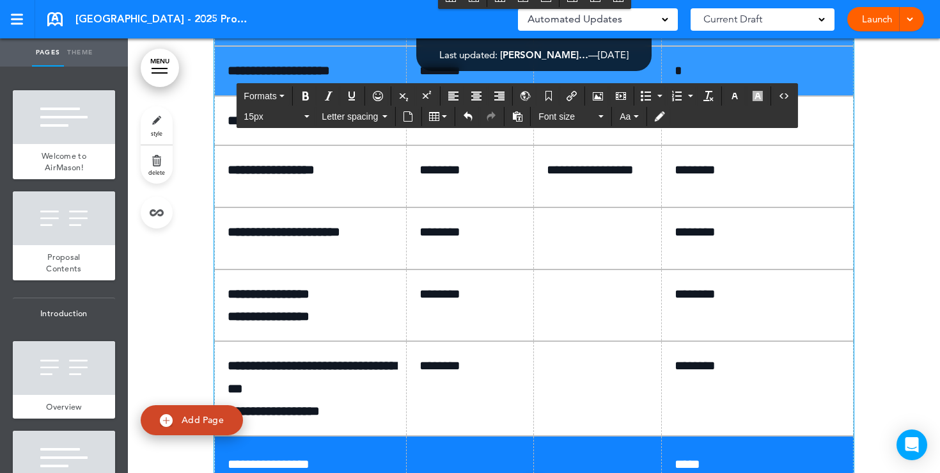
drag, startPoint x: 226, startPoint y: 202, endPoint x: 770, endPoint y: 253, distance: 546.1
click at [770, 253] on tbody "**********" at bounding box center [534, 152] width 639 height 675
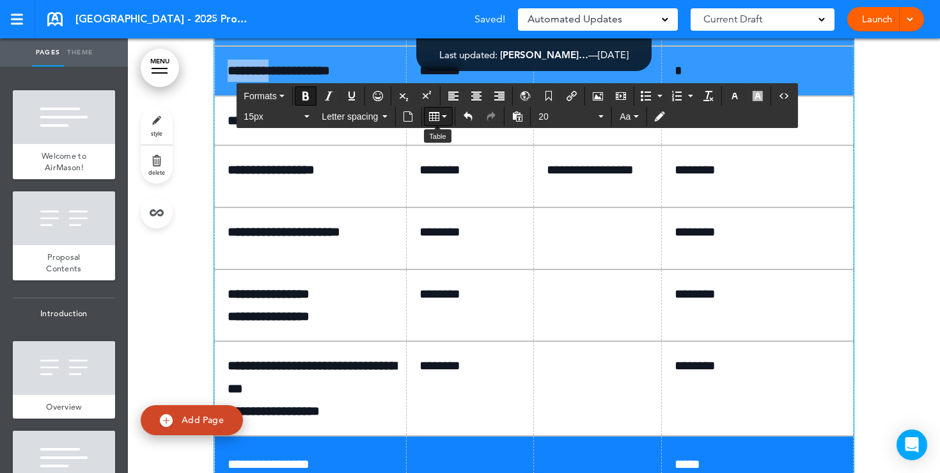
click at [442, 119] on button "Table" at bounding box center [438, 116] width 28 height 18
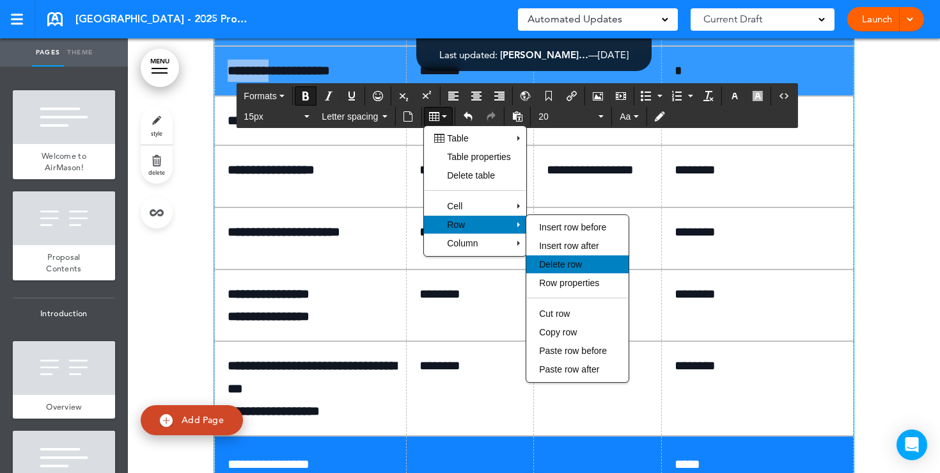
click at [565, 261] on span "Delete row" at bounding box center [560, 264] width 43 height 10
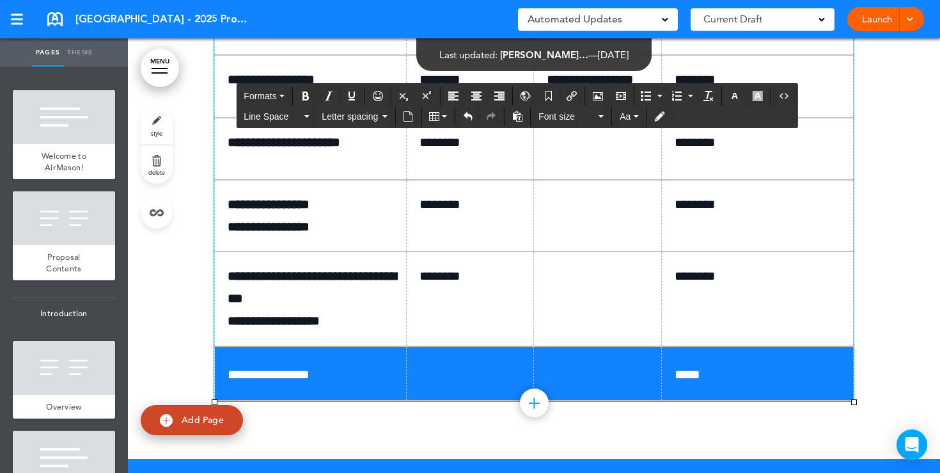
scroll to position [7464, 0]
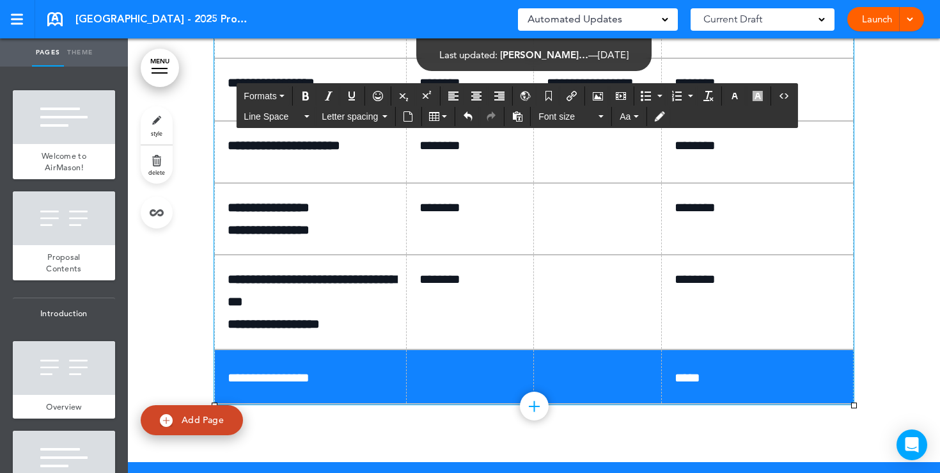
click at [561, 58] on td at bounding box center [598, 33] width 128 height 49
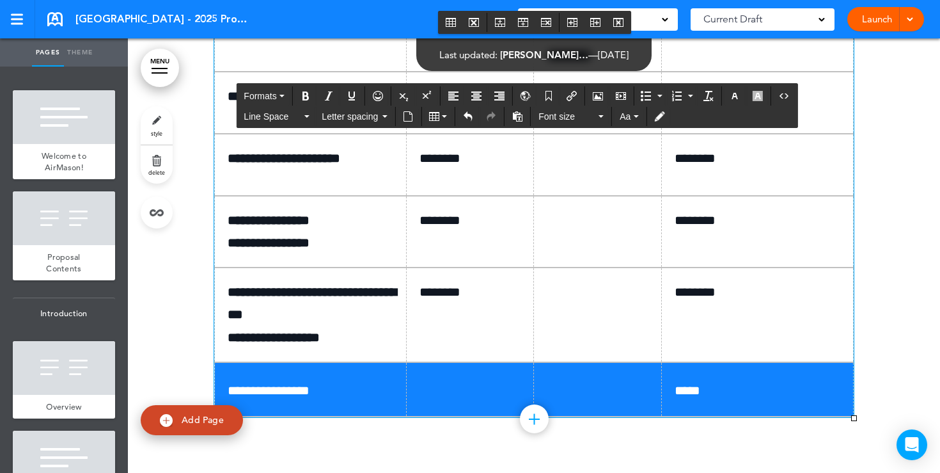
click at [569, 71] on td "**********" at bounding box center [598, 40] width 128 height 62
click at [703, 45] on p "*" at bounding box center [762, 33] width 175 height 22
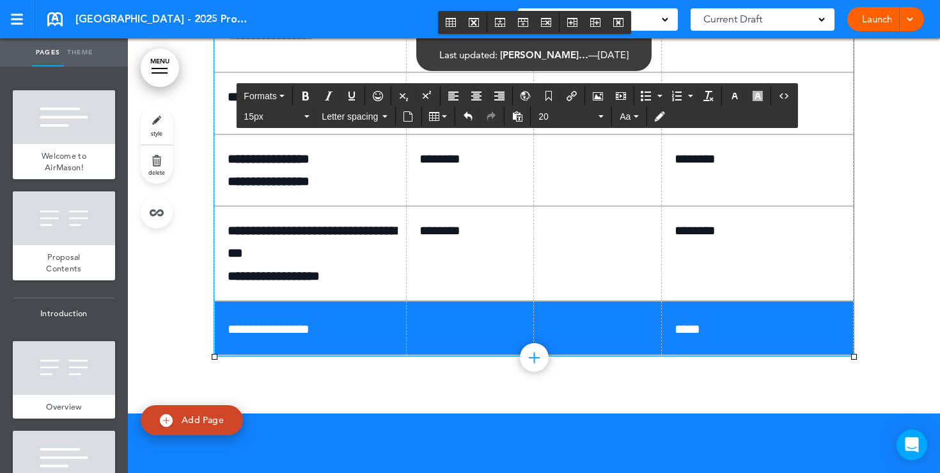
scroll to position [7545, 0]
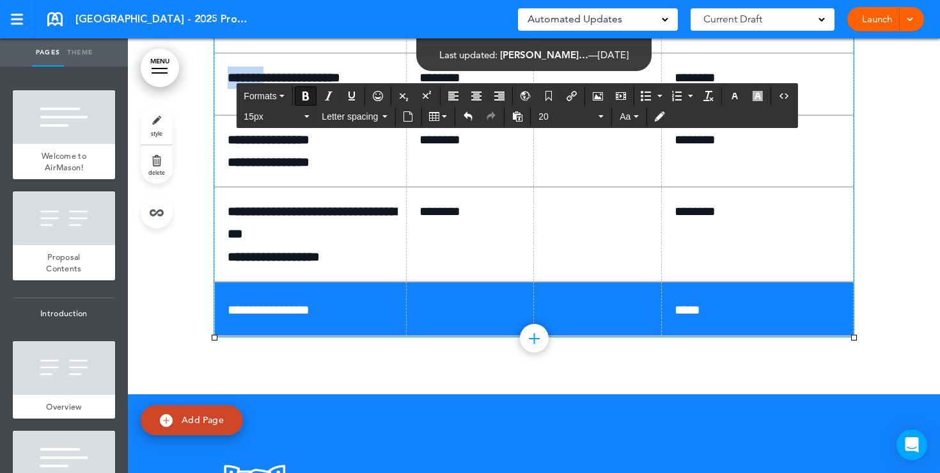
drag, startPoint x: 272, startPoint y: 269, endPoint x: 226, endPoint y: 265, distance: 45.6
click at [226, 115] on td "**********" at bounding box center [311, 84] width 192 height 62
click at [590, 89] on p at bounding box center [602, 78] width 111 height 22
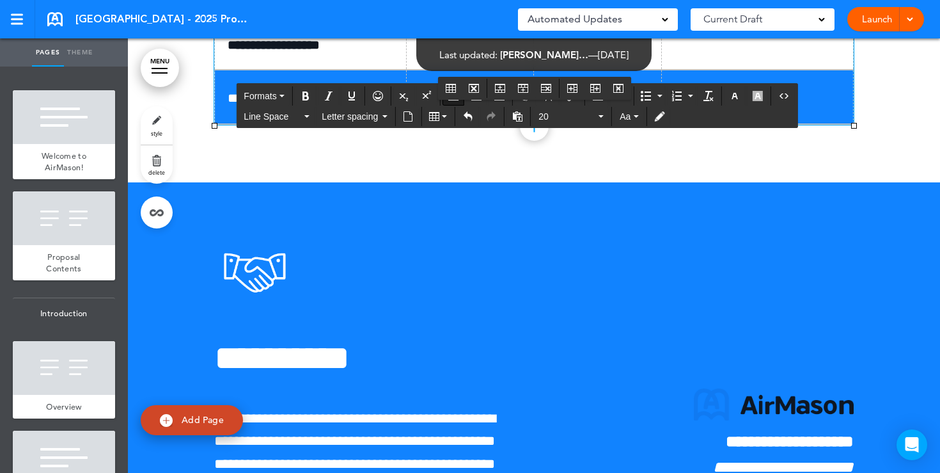
scroll to position [7804, 0]
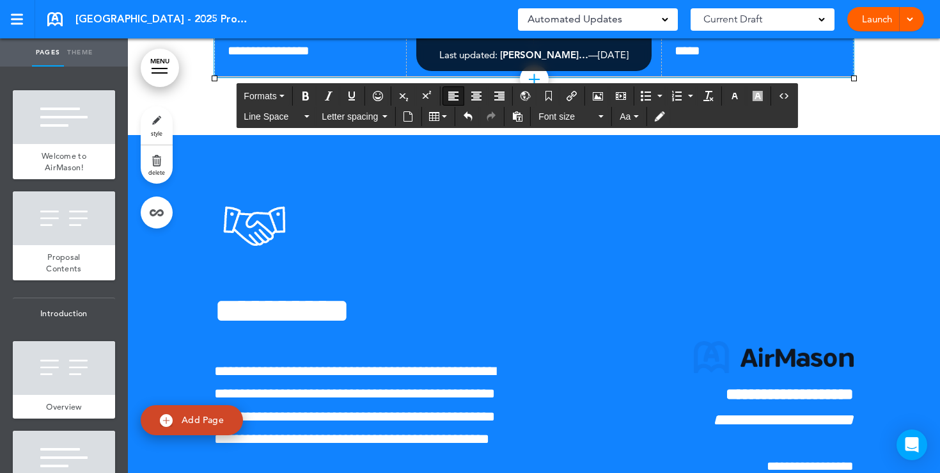
drag, startPoint x: 228, startPoint y: 216, endPoint x: 759, endPoint y: 191, distance: 532.2
click at [585, 122] on span "Font size" at bounding box center [568, 116] width 58 height 13
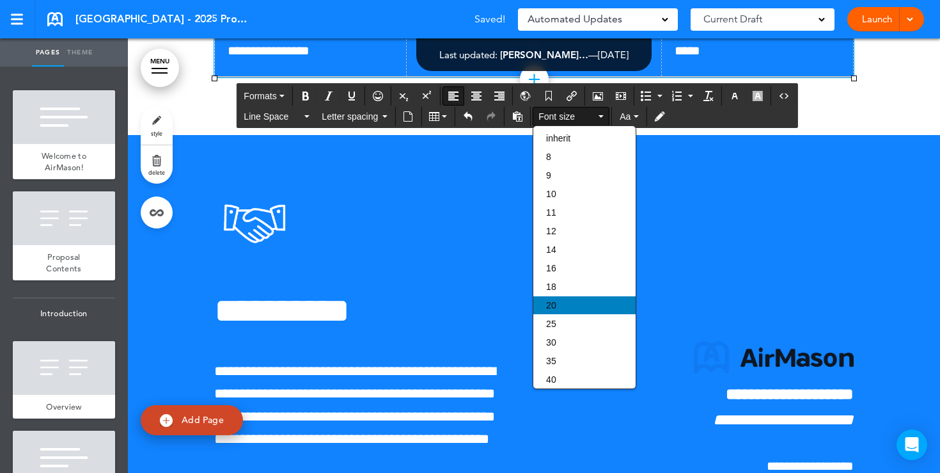
click at [553, 309] on span "20" at bounding box center [551, 305] width 10 height 10
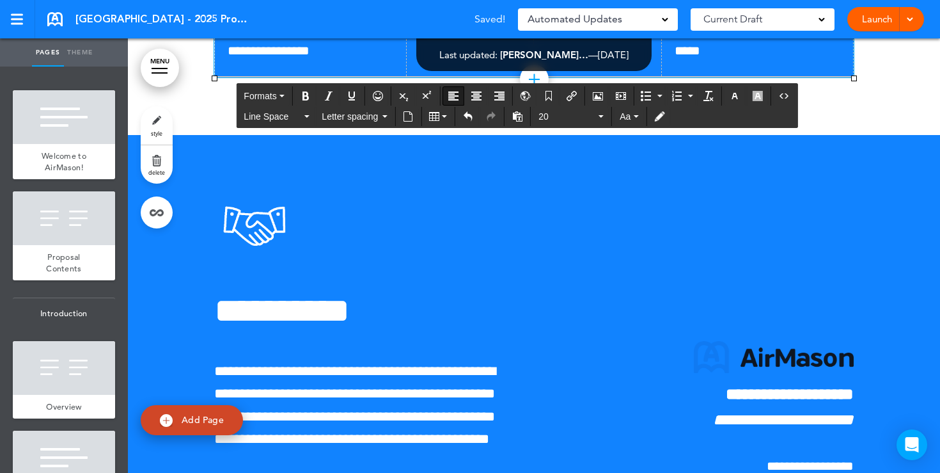
click at [681, 57] on span "*****" at bounding box center [688, 50] width 26 height 13
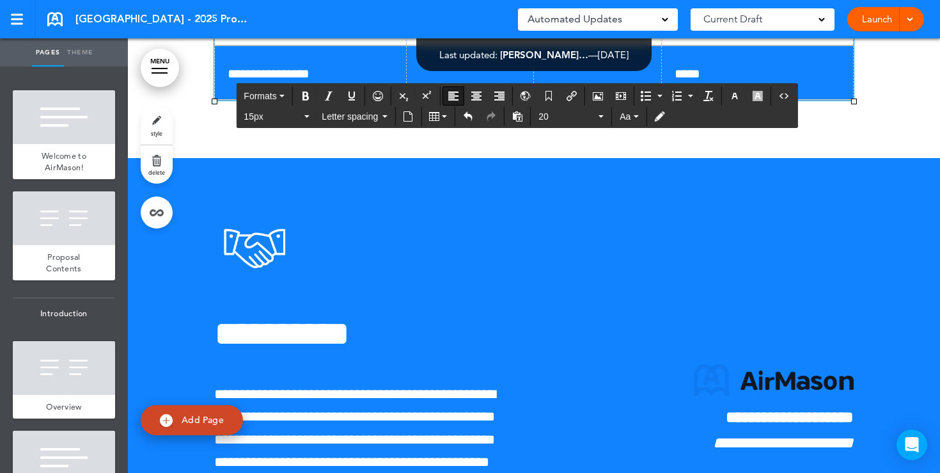
scroll to position [7819, 0]
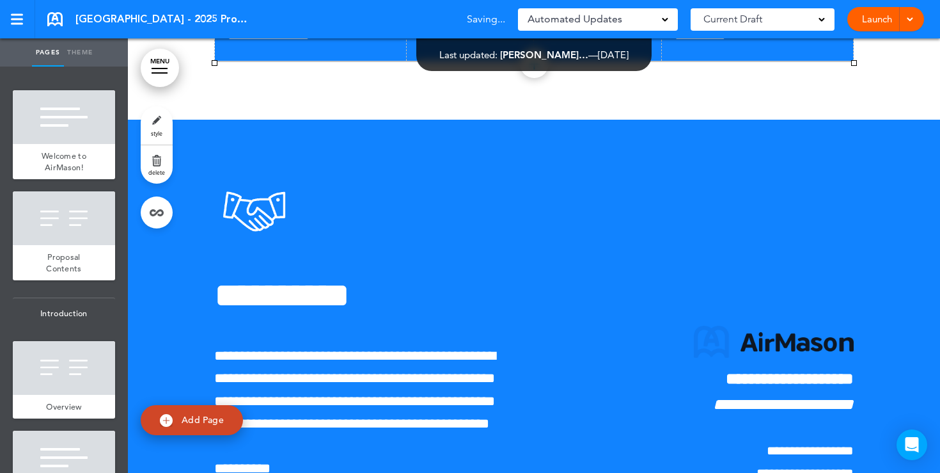
click at [872, 19] on link "Launch" at bounding box center [877, 19] width 40 height 24
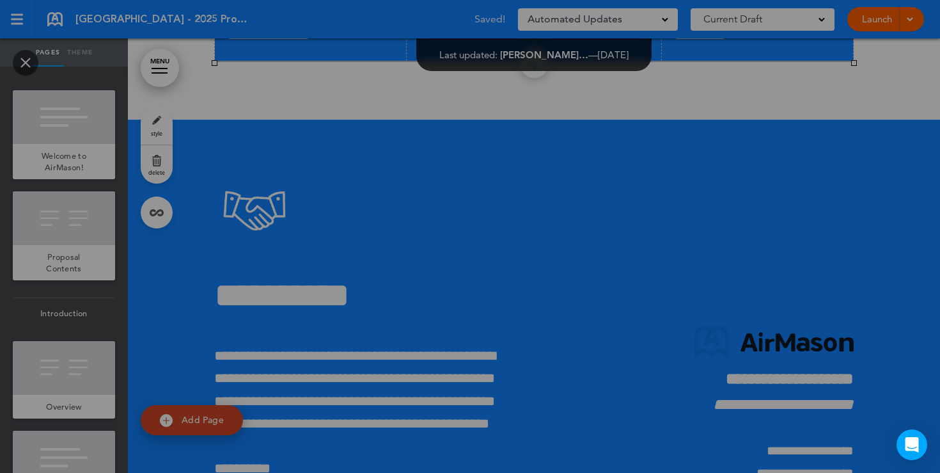
scroll to position [0, 0]
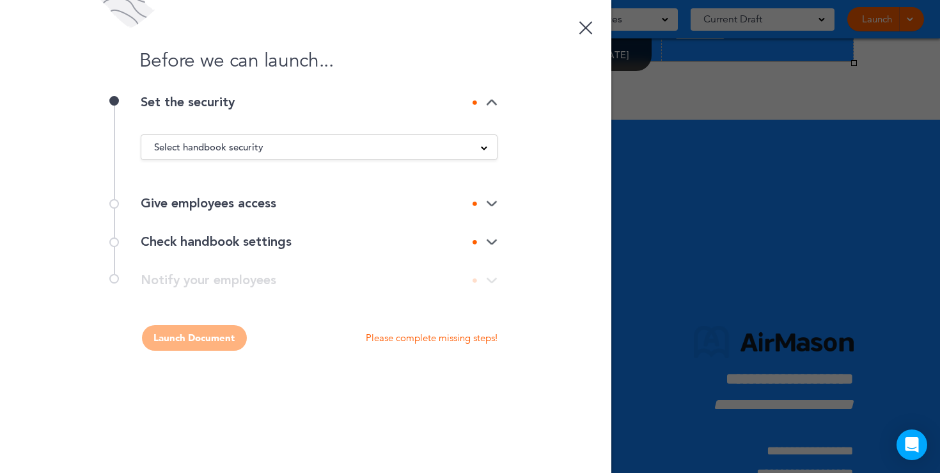
click at [470, 147] on div "Select handbook security" at bounding box center [319, 147] width 356 height 14
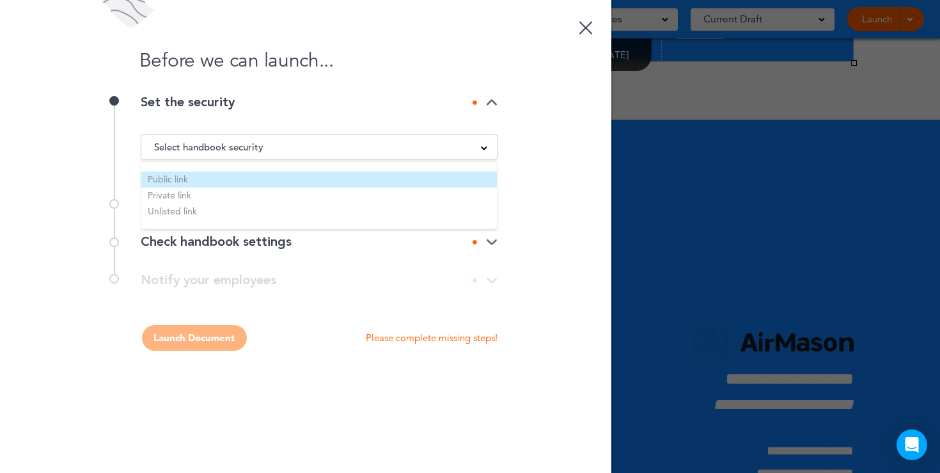
click at [238, 175] on li "Public link" at bounding box center [319, 179] width 356 height 16
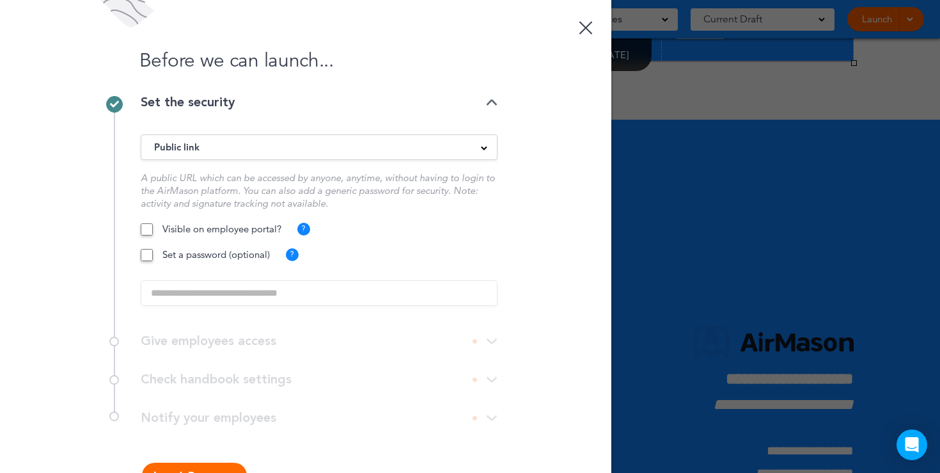
click at [194, 468] on button "Launch Document" at bounding box center [194, 475] width 105 height 26
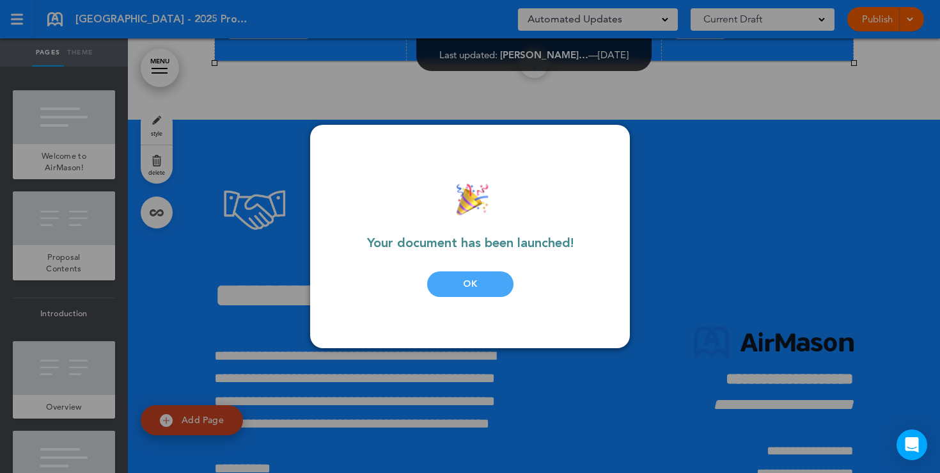
click at [469, 285] on div "OK" at bounding box center [470, 284] width 86 height 26
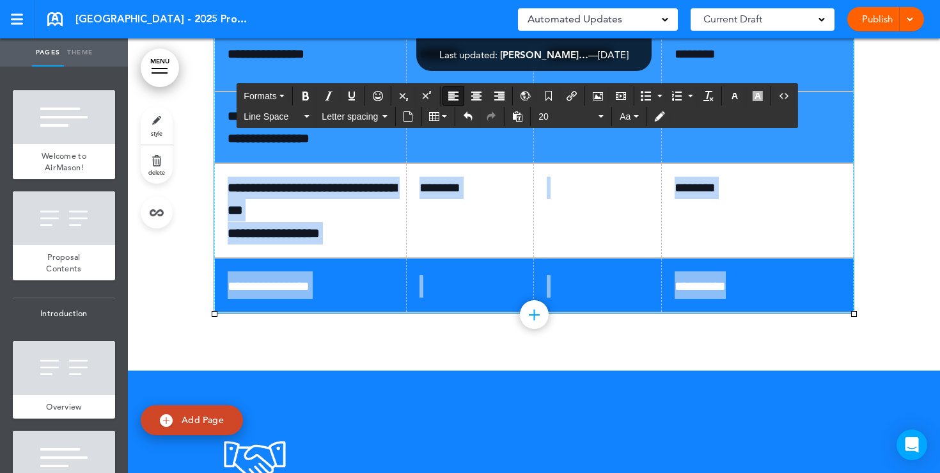
scroll to position [7722, 0]
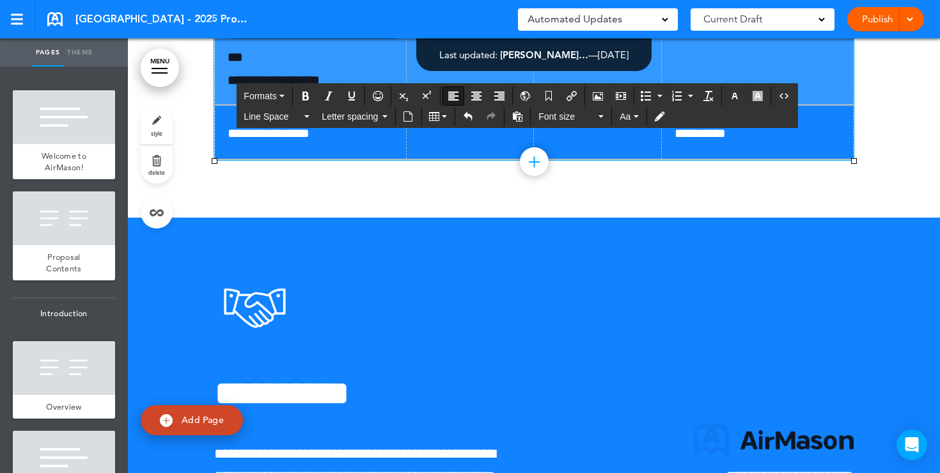
drag, startPoint x: 255, startPoint y: 149, endPoint x: 734, endPoint y: 264, distance: 492.6
click at [602, 123] on button "Font size" at bounding box center [570, 116] width 75 height 18
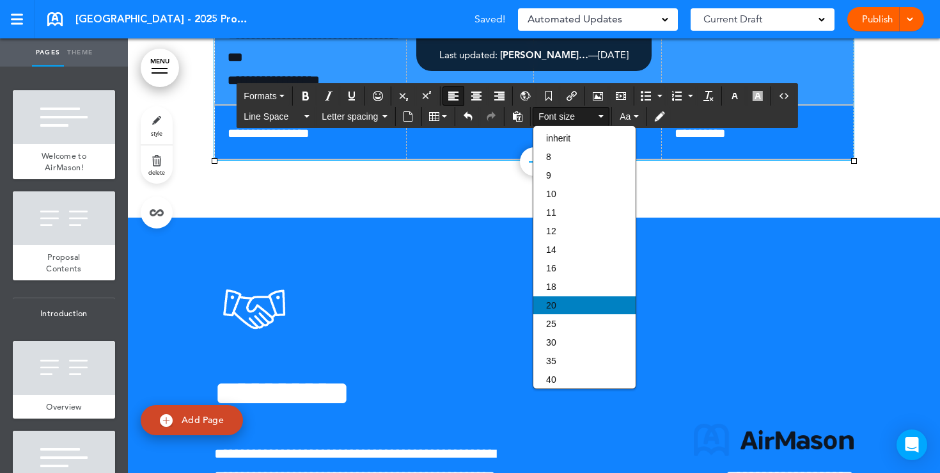
click at [550, 305] on span "20" at bounding box center [551, 305] width 10 height 10
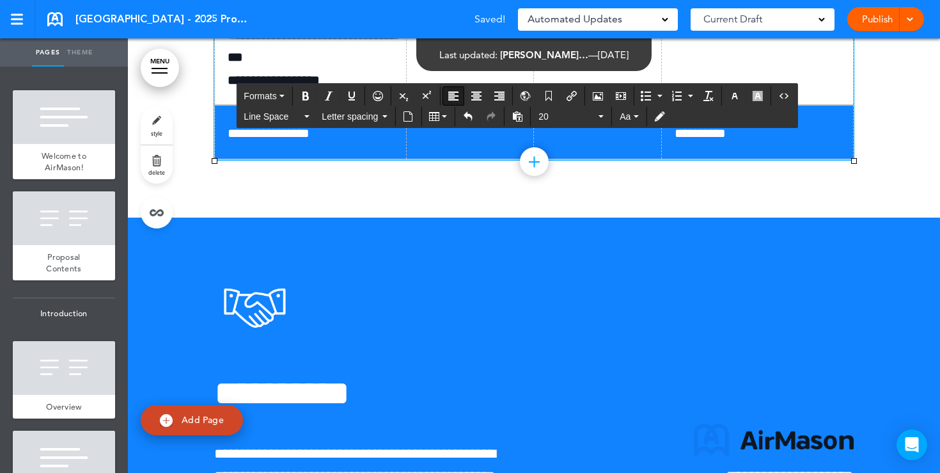
click at [780, 105] on td "********" at bounding box center [758, 57] width 192 height 95
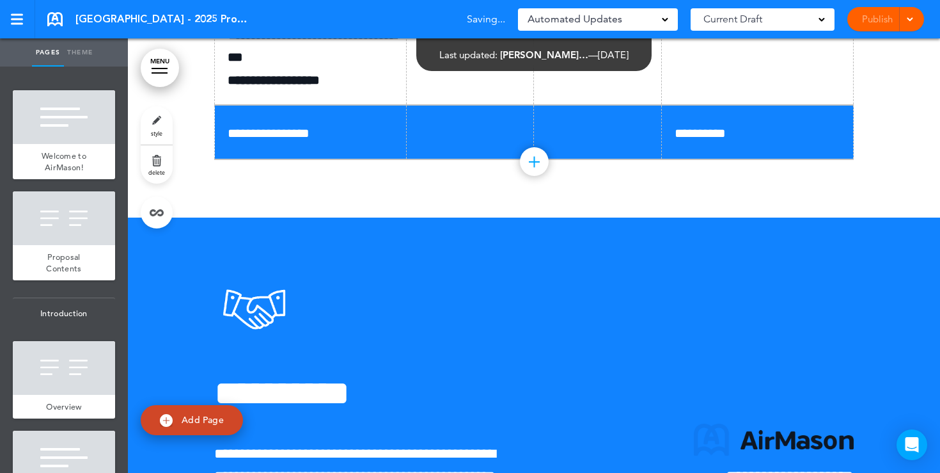
click at [867, 21] on div "Publish Publish Preview Draft" at bounding box center [886, 19] width 77 height 24
click at [874, 17] on link "Publish" at bounding box center [877, 19] width 40 height 24
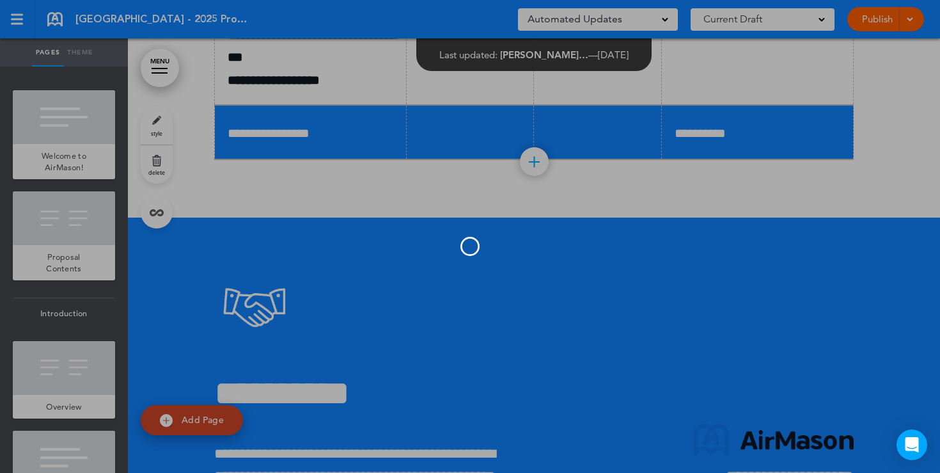
scroll to position [0, 0]
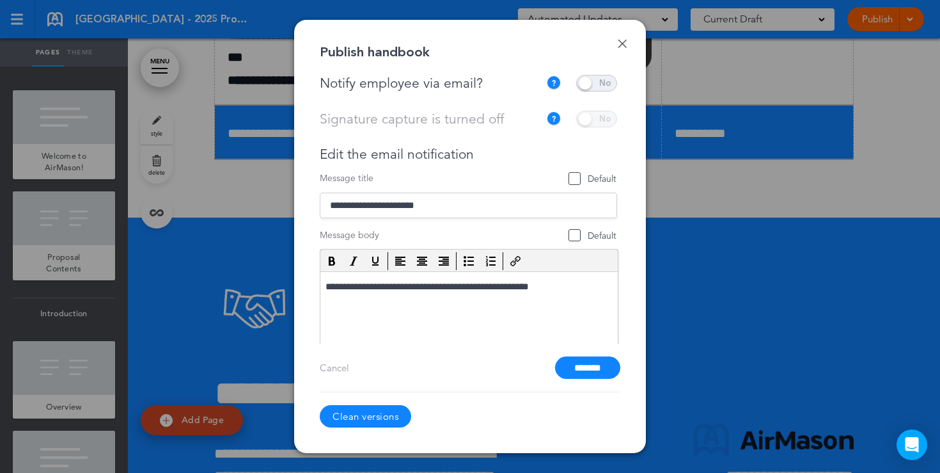
click at [598, 88] on span at bounding box center [596, 83] width 41 height 17
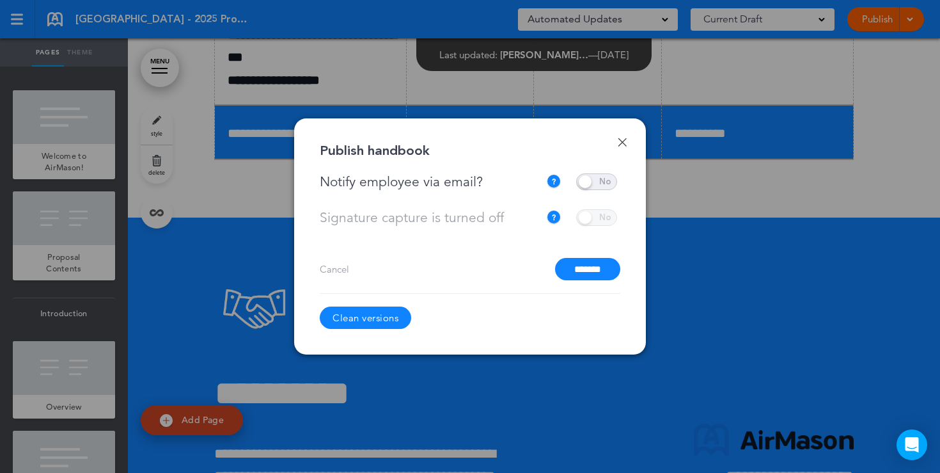
click at [583, 270] on input "*******" at bounding box center [587, 269] width 65 height 22
